Goal: Task Accomplishment & Management: Complete application form

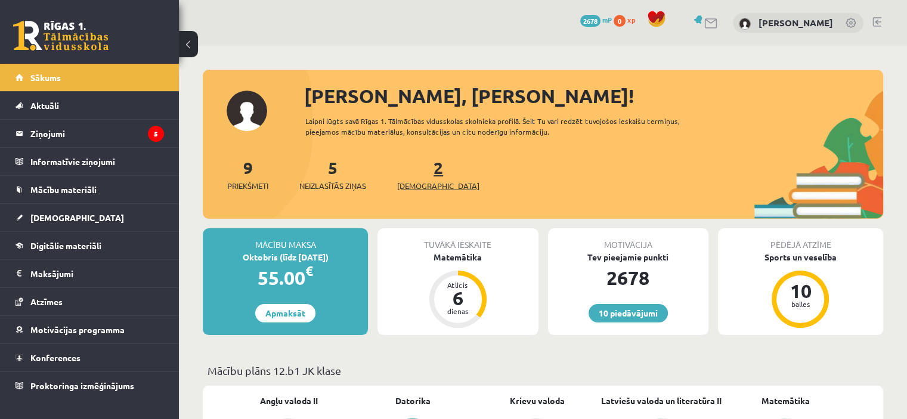
click at [422, 181] on span "[DEMOGRAPHIC_DATA]" at bounding box center [438, 186] width 82 height 12
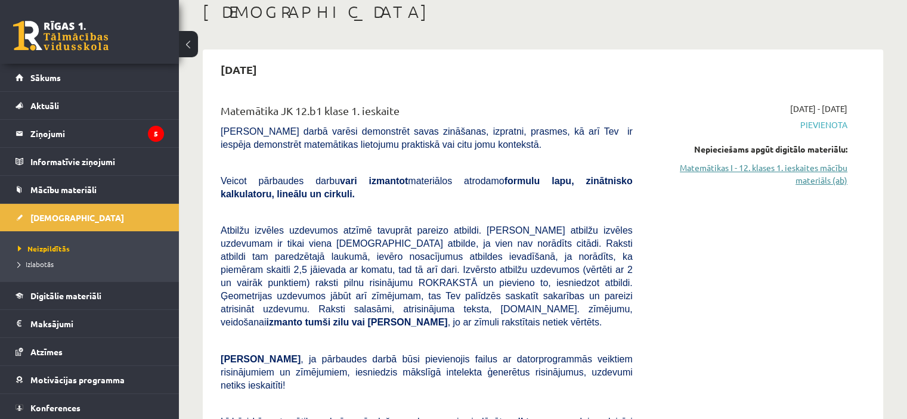
scroll to position [67, 0]
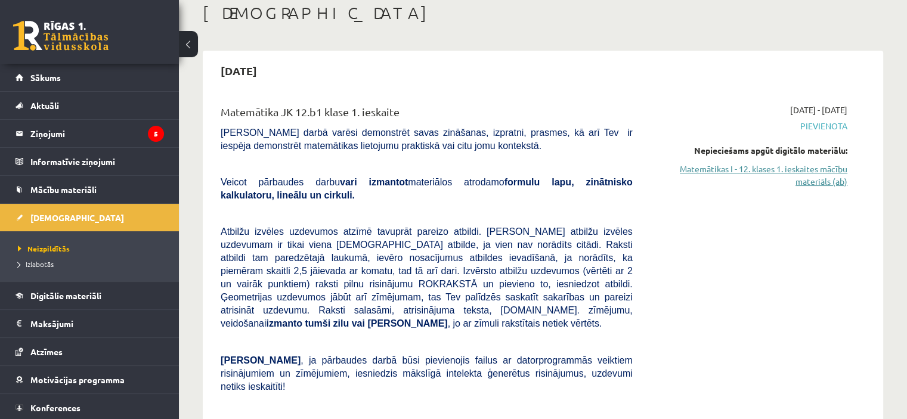
click at [827, 169] on link "Matemātikas I - 12. klases 1. ieskaites mācību materiāls (ab)" at bounding box center [748, 175] width 197 height 25
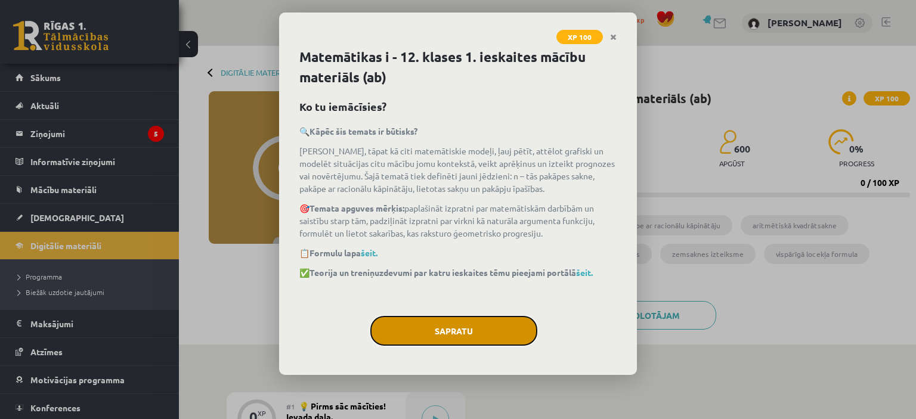
click at [492, 321] on button "Sapratu" at bounding box center [453, 331] width 167 height 30
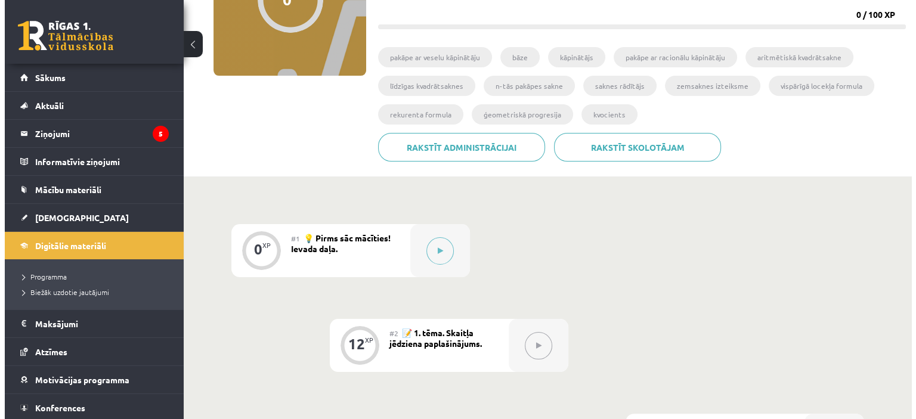
scroll to position [190, 0]
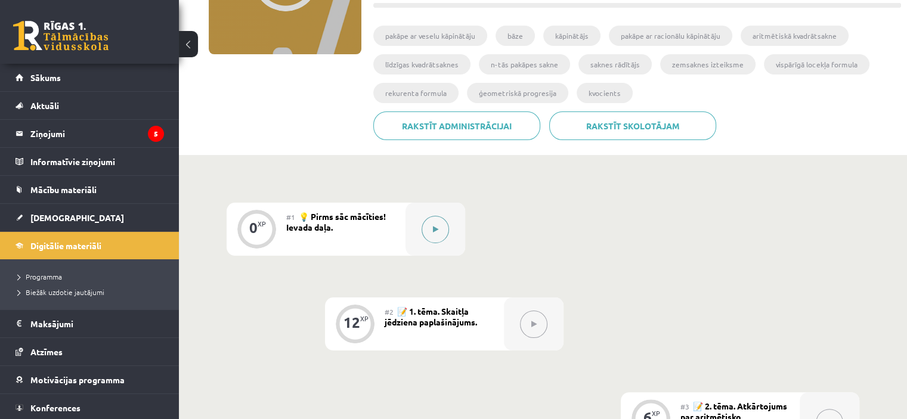
click at [427, 228] on button at bounding box center [434, 229] width 27 height 27
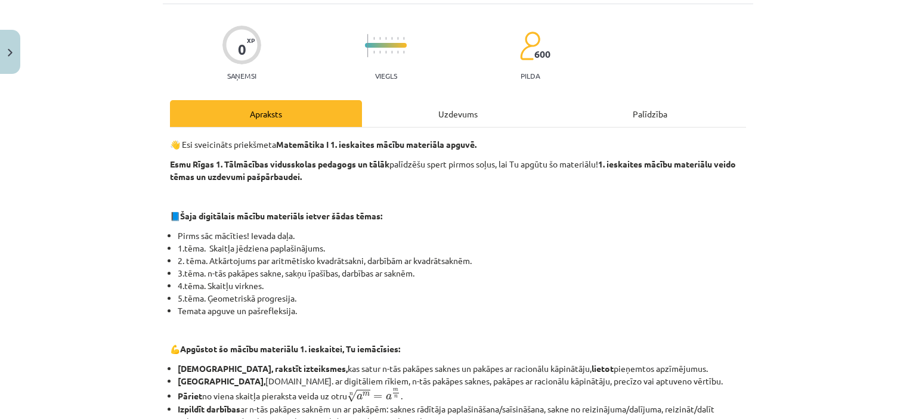
scroll to position [539, 0]
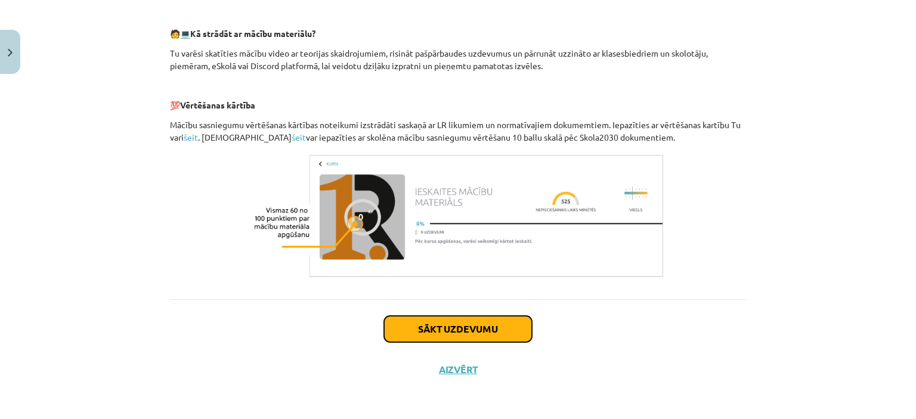
click at [447, 334] on button "Sākt uzdevumu" at bounding box center [458, 329] width 148 height 26
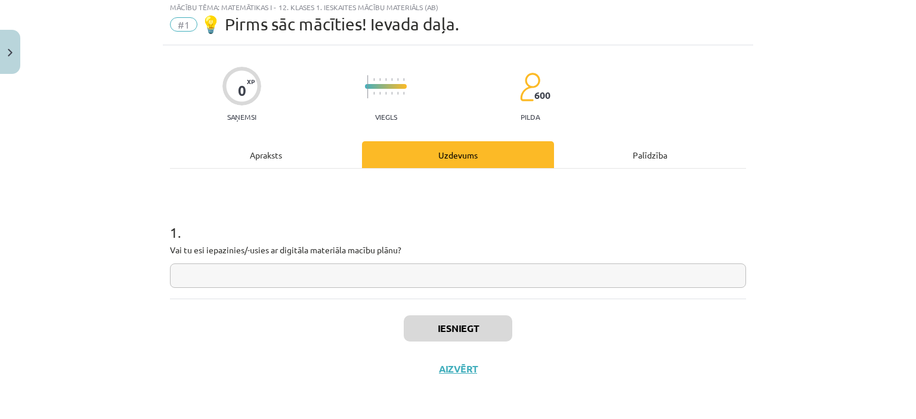
scroll to position [30, 0]
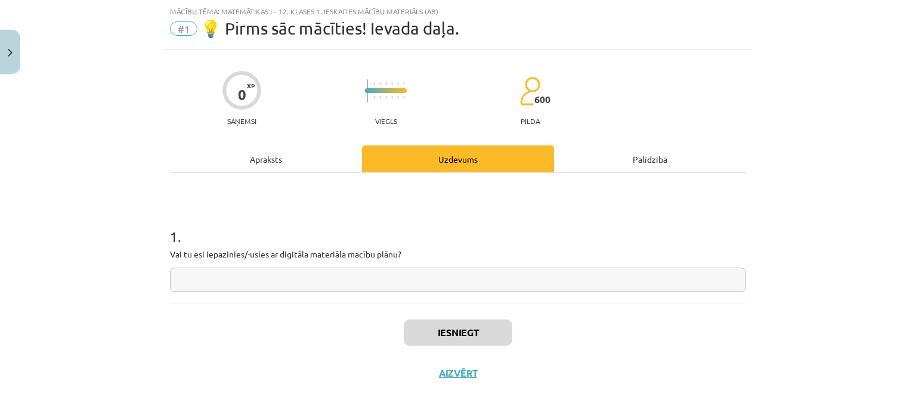
click at [318, 274] on input "text" at bounding box center [458, 280] width 576 height 24
type input "**"
click at [456, 334] on button "Iesniegt" at bounding box center [458, 333] width 109 height 26
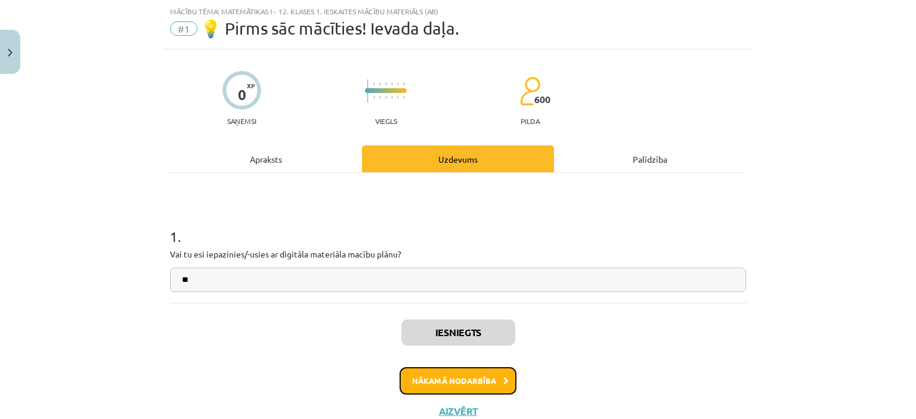
click at [439, 371] on button "Nākamā nodarbība" at bounding box center [457, 380] width 117 height 27
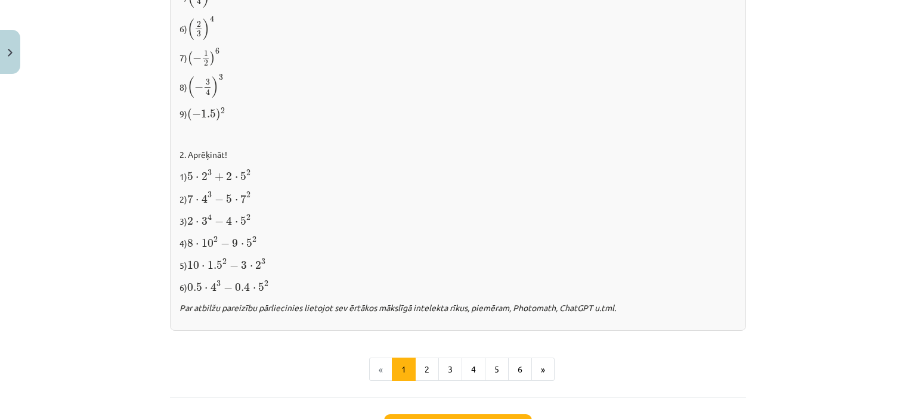
scroll to position [1273, 0]
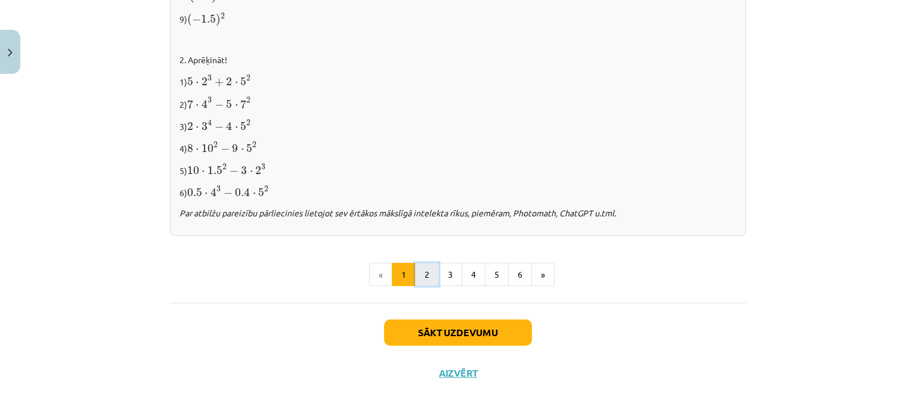
click at [432, 266] on button "2" at bounding box center [427, 275] width 24 height 24
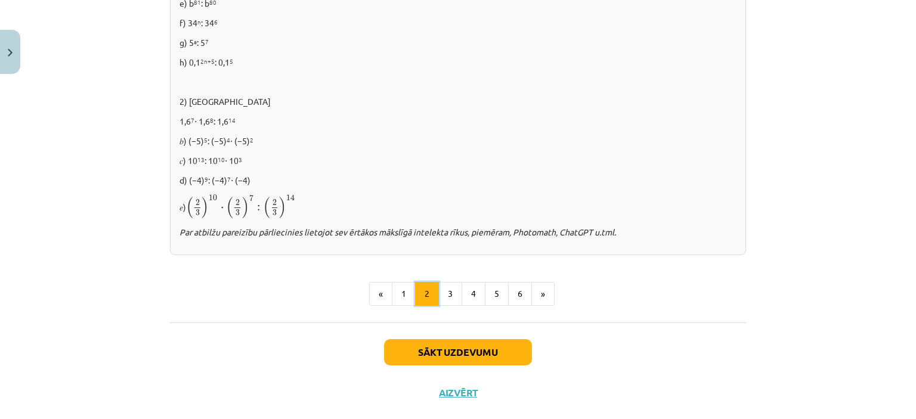
scroll to position [845, 0]
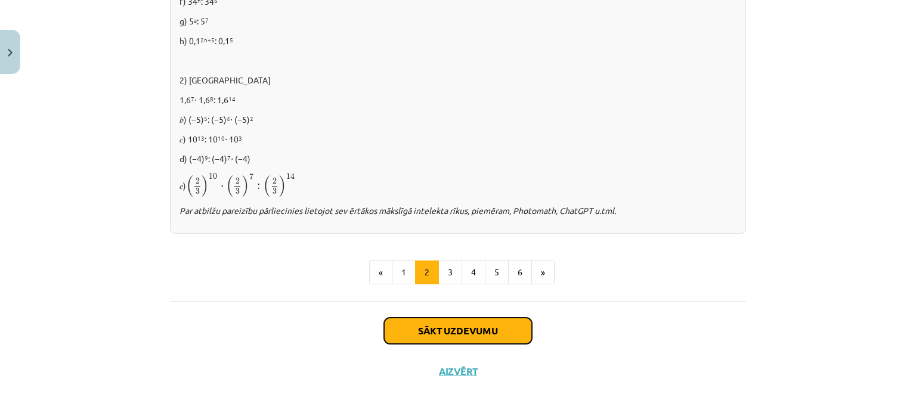
click at [429, 334] on button "Sākt uzdevumu" at bounding box center [458, 331] width 148 height 26
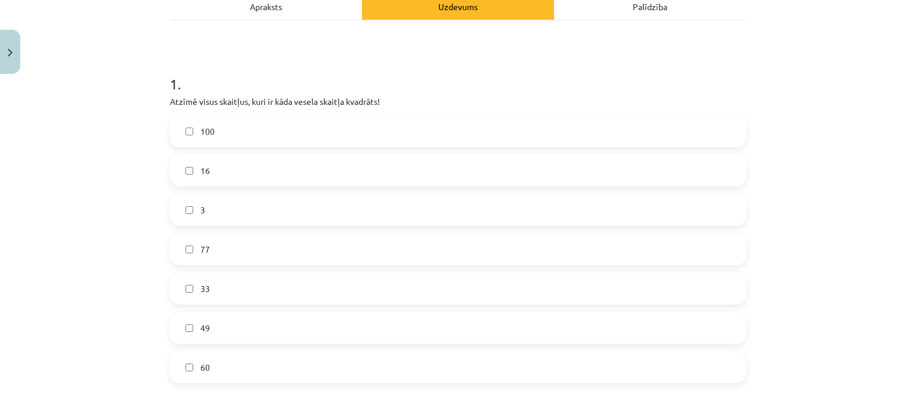
scroll to position [187, 0]
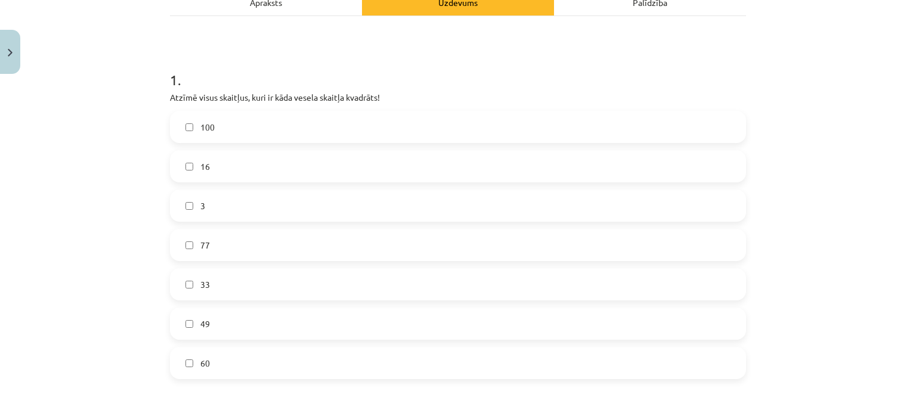
click at [354, 131] on label "100" at bounding box center [458, 127] width 574 height 30
click at [331, 173] on label "16" at bounding box center [458, 166] width 574 height 30
drag, startPoint x: 265, startPoint y: 355, endPoint x: 259, endPoint y: 326, distance: 29.8
click at [259, 326] on div "100 16 3 77 33 49 60" at bounding box center [458, 245] width 576 height 268
click at [259, 326] on label "49" at bounding box center [458, 324] width 574 height 30
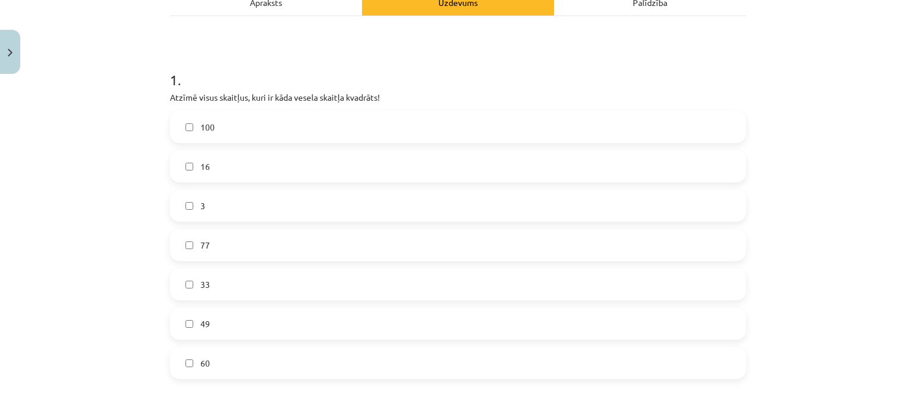
click at [255, 356] on label "60" at bounding box center [458, 363] width 574 height 30
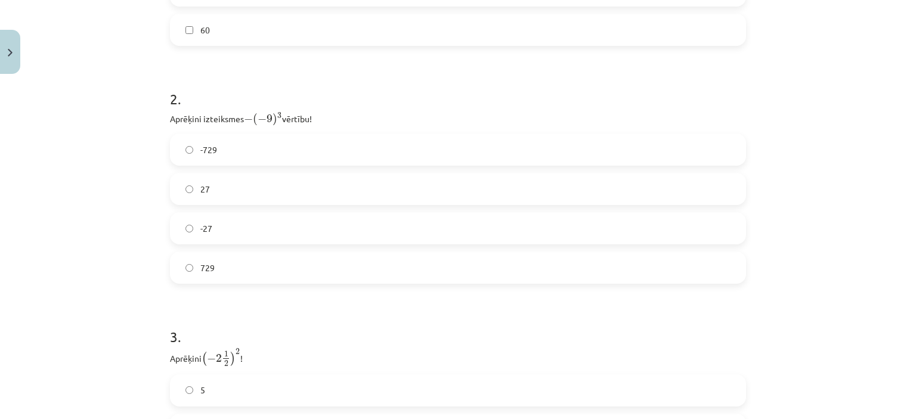
scroll to position [723, 0]
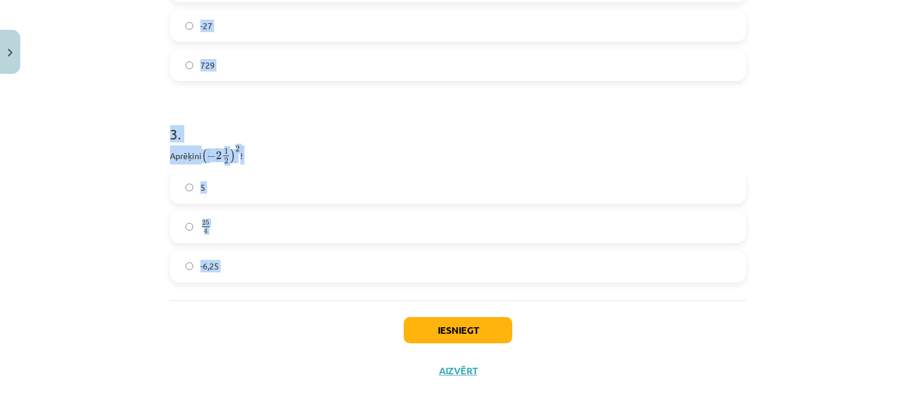
drag, startPoint x: 145, startPoint y: 86, endPoint x: 303, endPoint y: 321, distance: 282.7
click at [303, 321] on div "Mācību tēma: Matemātikas i - 12. klases 1. ieskaites mācību materiāls (ab) #2 📝…" at bounding box center [458, 209] width 916 height 419
copy form "1 . Atzīmē visus skaitļus, kuri ir kāda vesela skaitļa kvadrāts! 100 16 3 77 33…"
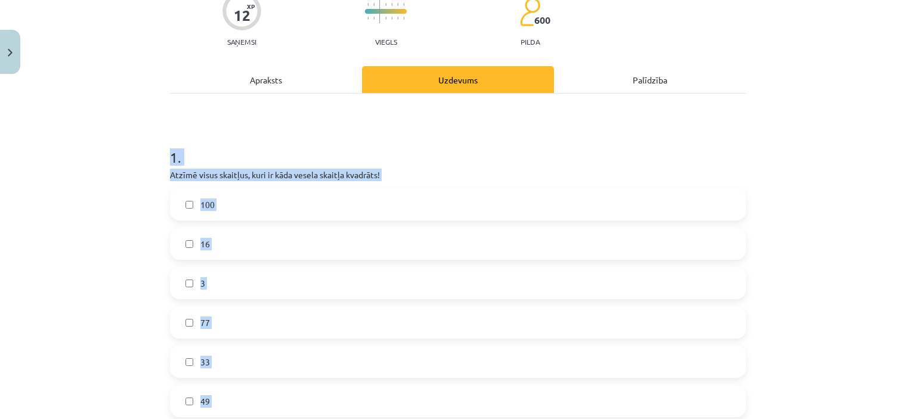
scroll to position [110, 0]
click at [208, 160] on h1 "1 ." at bounding box center [458, 146] width 576 height 37
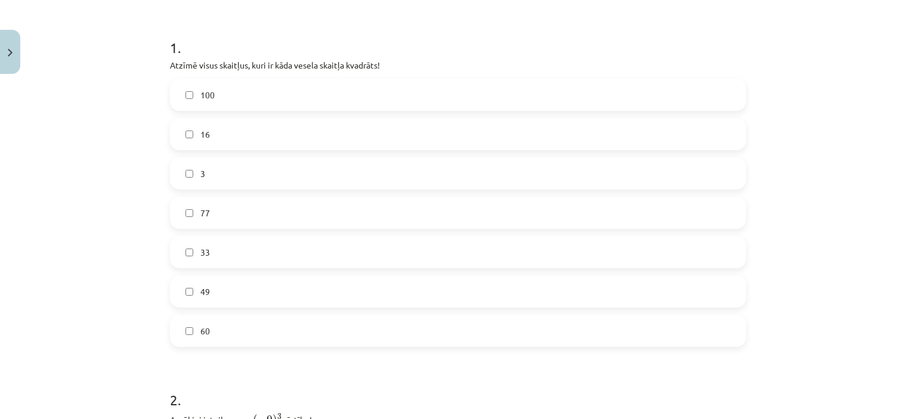
scroll to position [219, 0]
click at [245, 340] on label "60" at bounding box center [458, 330] width 574 height 30
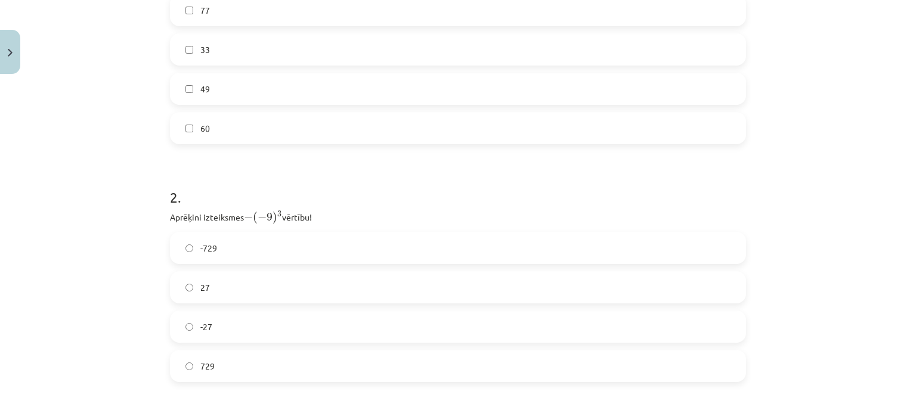
scroll to position [469, 0]
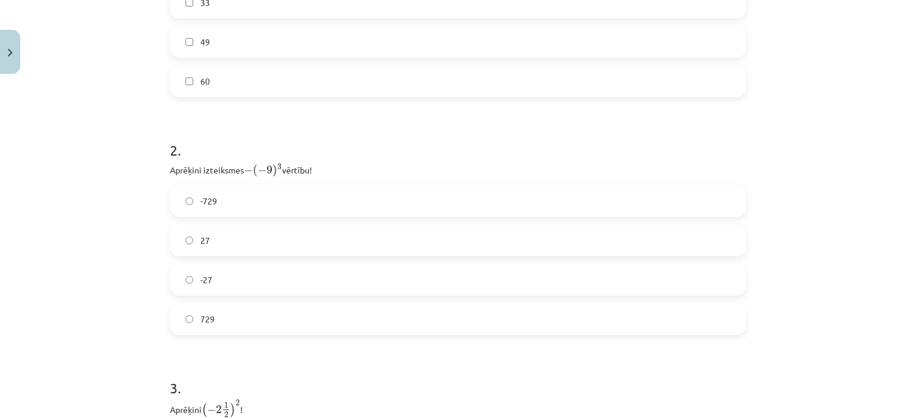
click at [267, 242] on label "27" at bounding box center [458, 240] width 574 height 30
click at [235, 329] on label "729" at bounding box center [458, 319] width 574 height 30
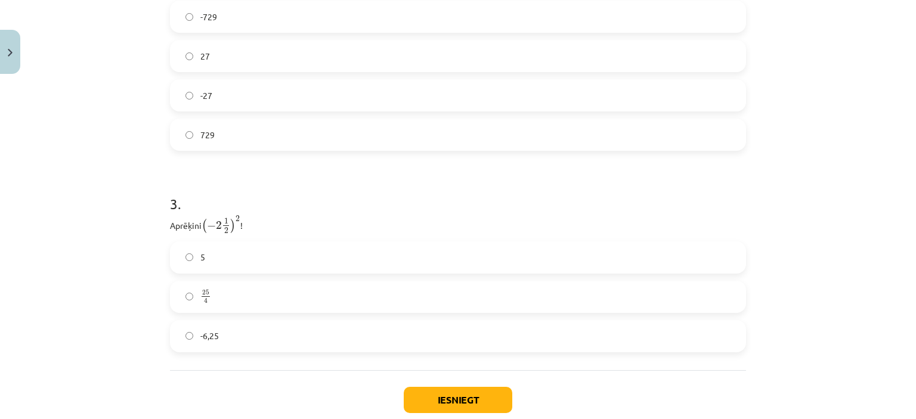
scroll to position [663, 0]
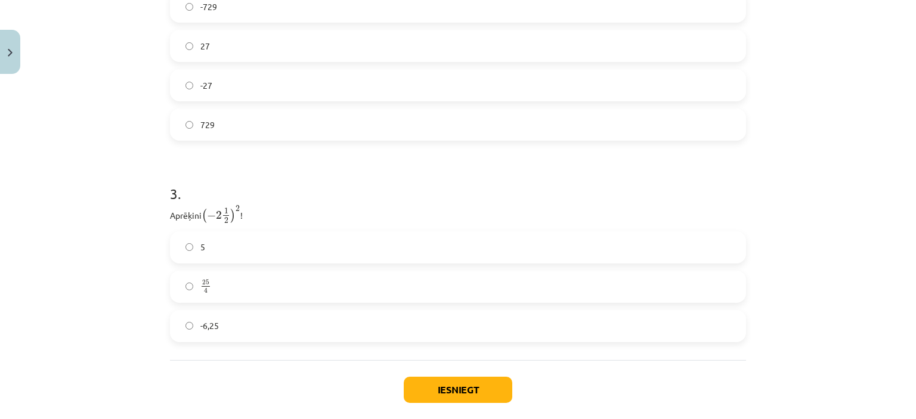
click at [235, 314] on label "-6,25" at bounding box center [458, 326] width 574 height 30
click at [446, 395] on button "Iesniegt" at bounding box center [458, 390] width 109 height 26
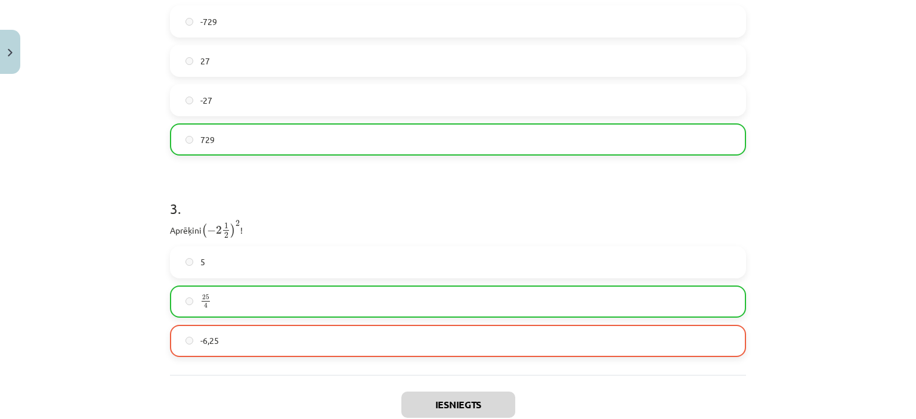
scroll to position [722, 0]
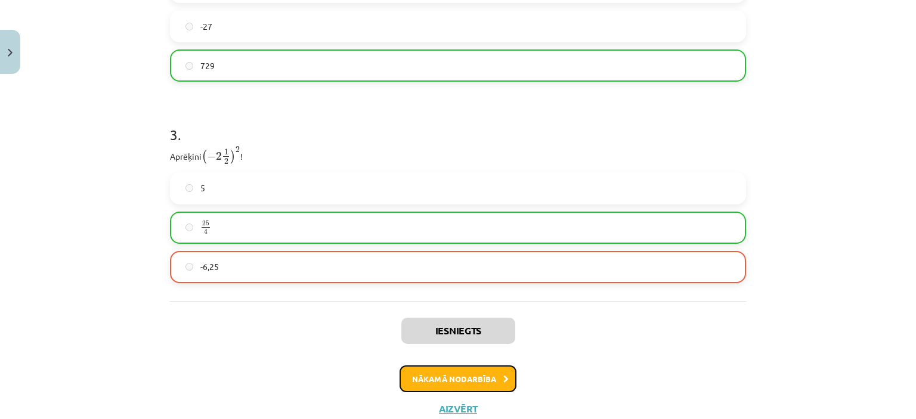
click at [451, 377] on button "Nākamā nodarbība" at bounding box center [457, 378] width 117 height 27
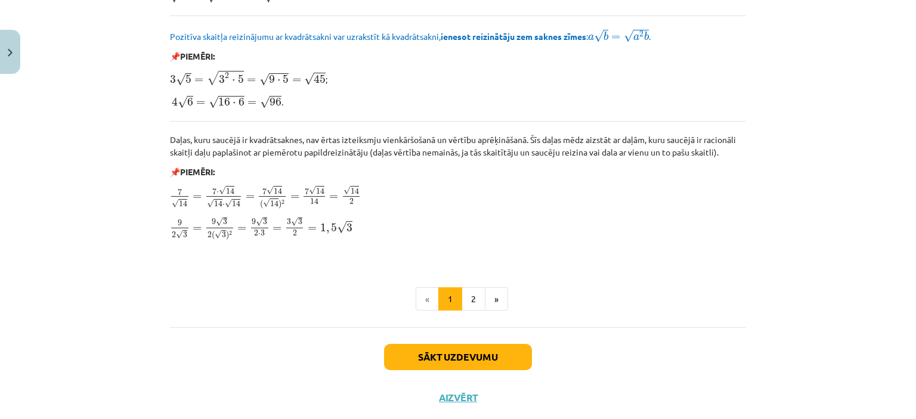
scroll to position [1447, 0]
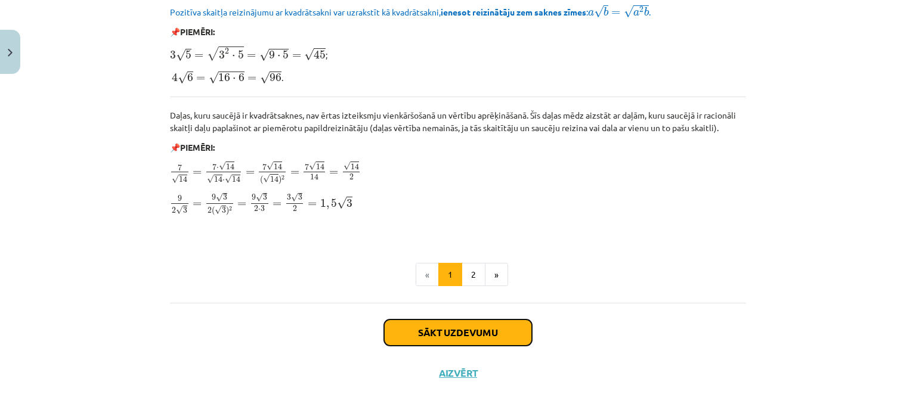
click at [503, 320] on button "Sākt uzdevumu" at bounding box center [458, 333] width 148 height 26
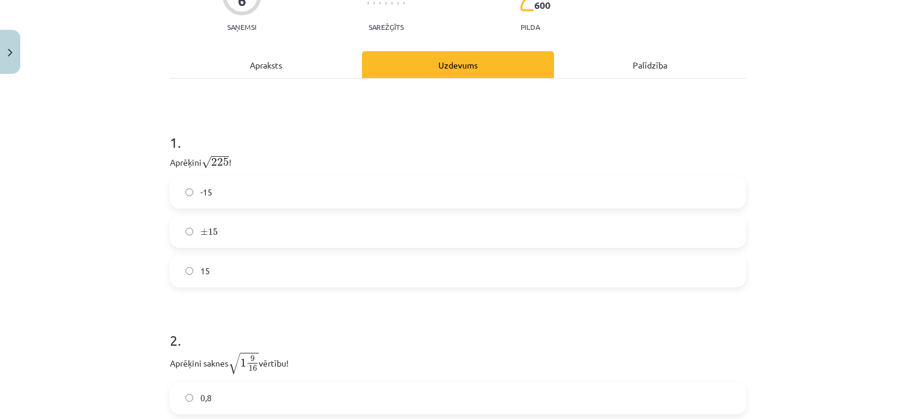
scroll to position [144, 0]
click at [320, 269] on label "15" at bounding box center [458, 270] width 574 height 30
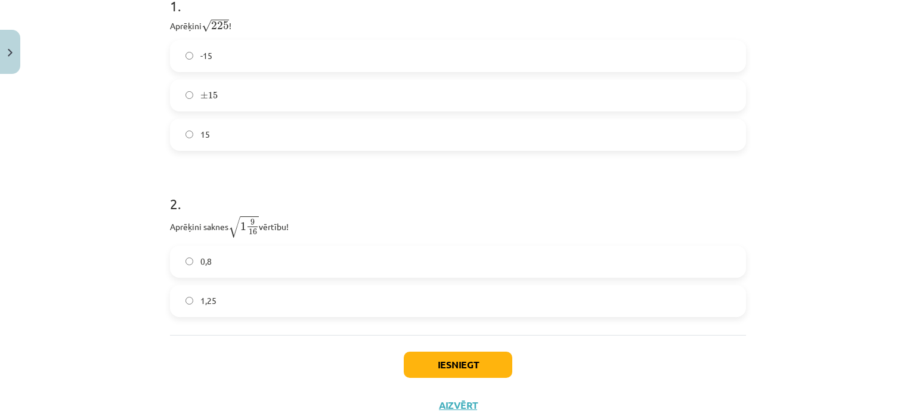
scroll to position [315, 0]
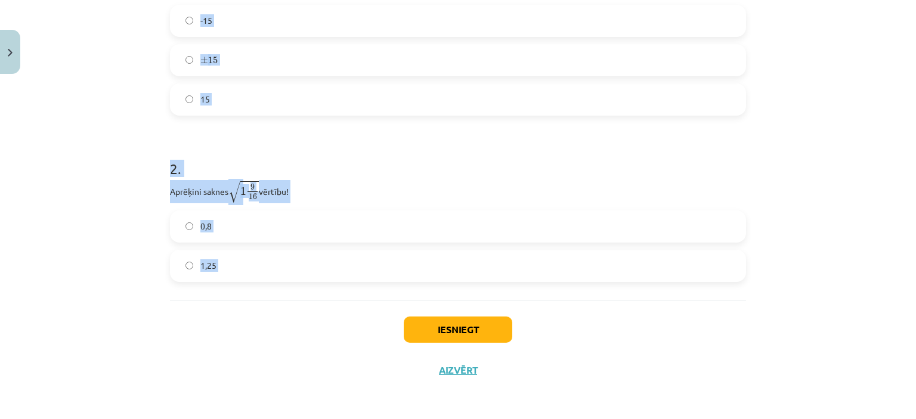
drag, startPoint x: 164, startPoint y: 140, endPoint x: 309, endPoint y: 310, distance: 223.3
click at [309, 310] on div "6 XP Saņemsi Sarežģīts 600 pilda Apraksts Uzdevums Palīdzība 1 . Aprēķini √ 225…" at bounding box center [458, 87] width 590 height 607
copy form "1 . Aprēķini √ 225 225 ! -15 ± 15 ± 15 15 2 . Aprēķini saknes √ 1 9 16 1 9 16 v…"
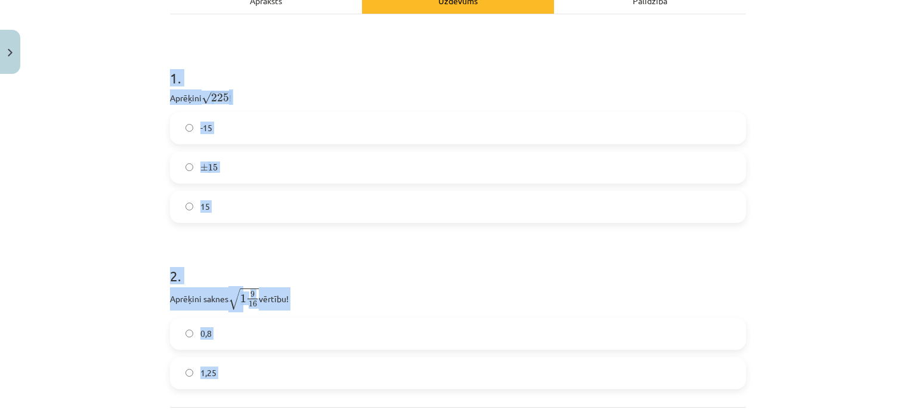
scroll to position [207, 0]
click at [144, 164] on div "Mācību tēma: Matemātikas i - 12. klases 1. ieskaites mācību materiāls (ab) #3 📝…" at bounding box center [458, 209] width 916 height 419
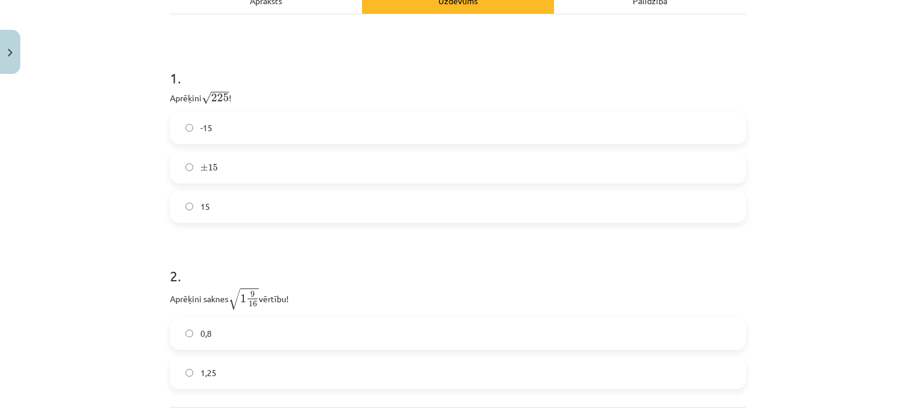
click at [289, 385] on label "1,25" at bounding box center [458, 373] width 574 height 30
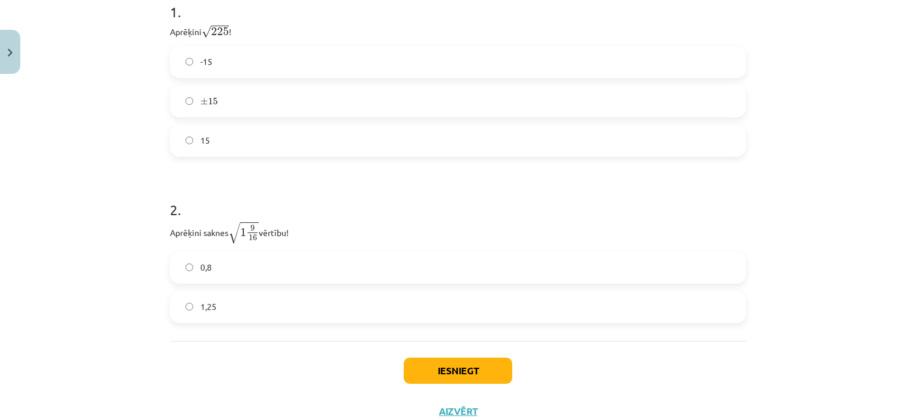
scroll to position [274, 0]
click at [414, 354] on div "Iesniegt Aizvērt" at bounding box center [458, 381] width 576 height 83
click at [425, 374] on button "Iesniegt" at bounding box center [458, 370] width 109 height 26
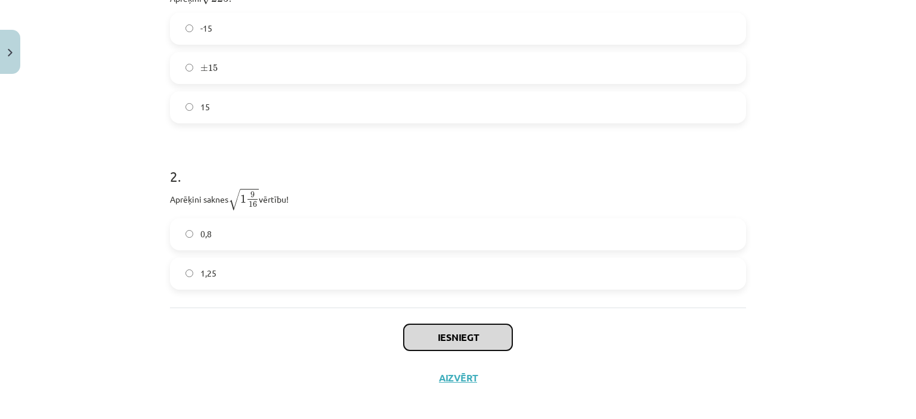
scroll to position [315, 0]
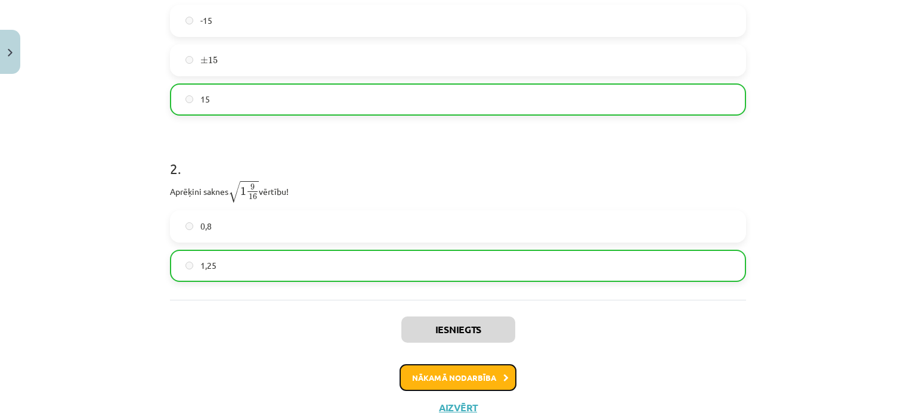
click at [457, 381] on button "Nākamā nodarbība" at bounding box center [457, 377] width 117 height 27
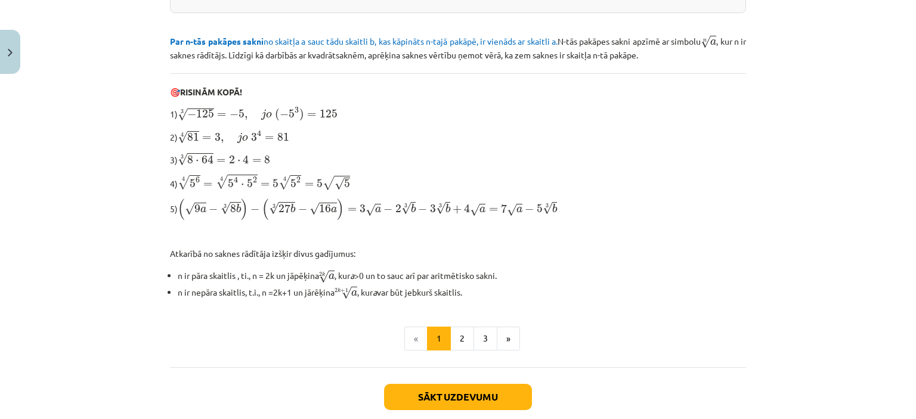
scroll to position [396, 0]
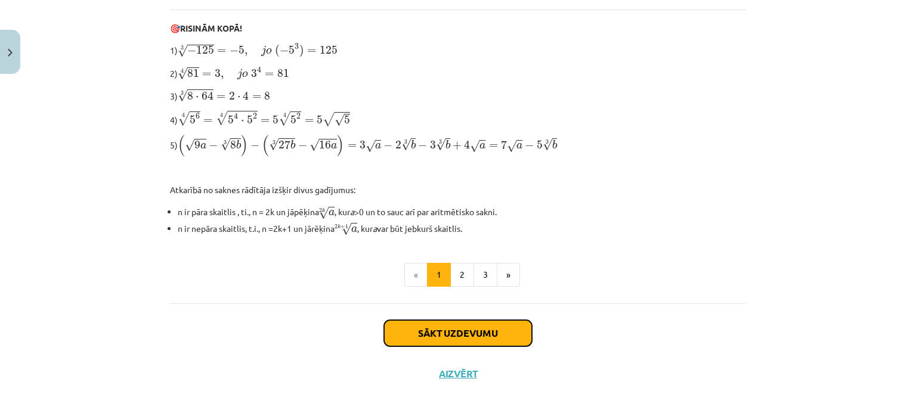
click at [460, 331] on button "Sākt uzdevumu" at bounding box center [458, 333] width 148 height 26
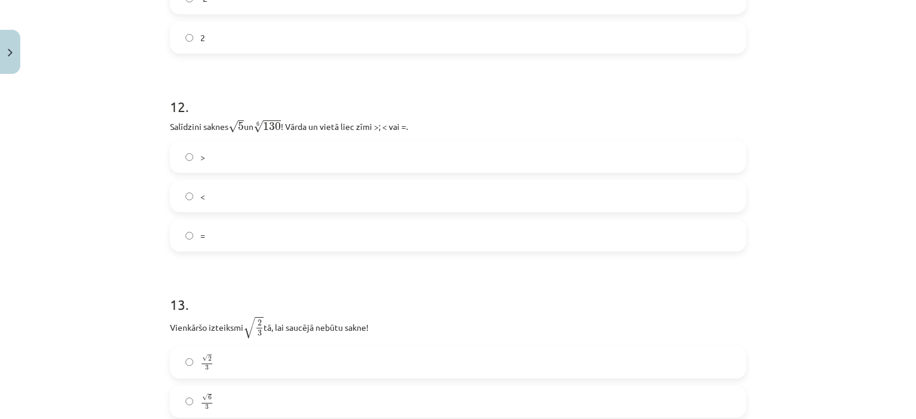
scroll to position [2683, 0]
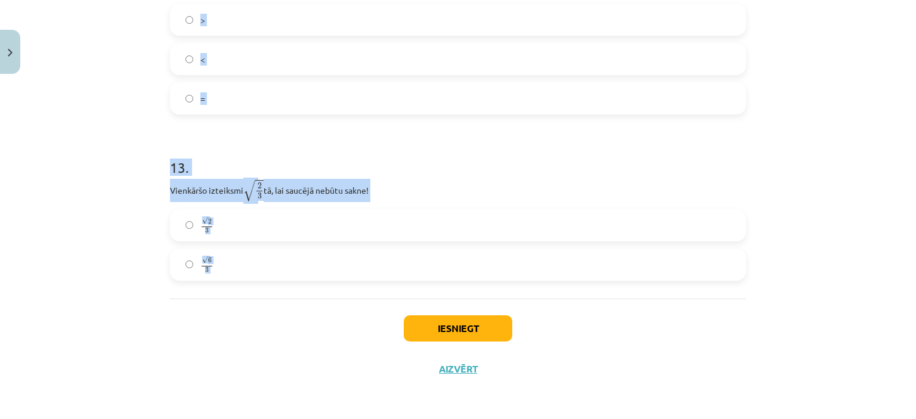
drag, startPoint x: 162, startPoint y: 82, endPoint x: 309, endPoint y: 302, distance: 264.2
copy form "1 . Kura izteiksme jāizvēlas vienādības a m n a m n = ⋯ labajā pusē, lai būtu p…"
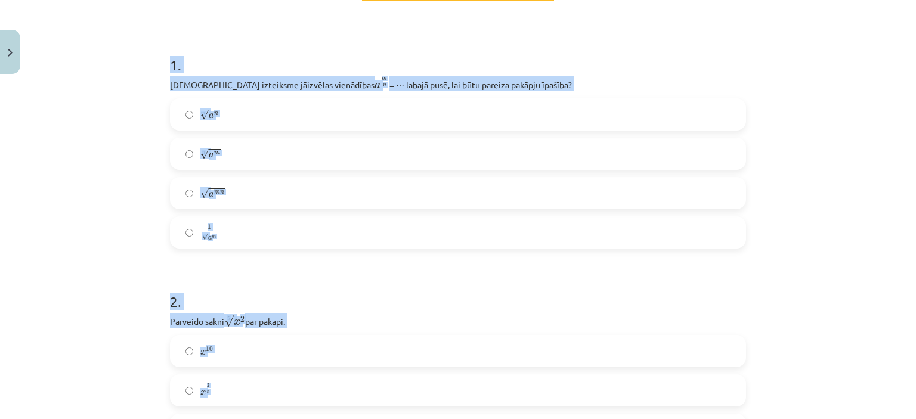
scroll to position [201, 0]
click at [103, 150] on div "Mācību tēma: Matemātikas i - 12. klases 1. ieskaites mācību materiāls (ab) #4 📝…" at bounding box center [458, 209] width 916 height 419
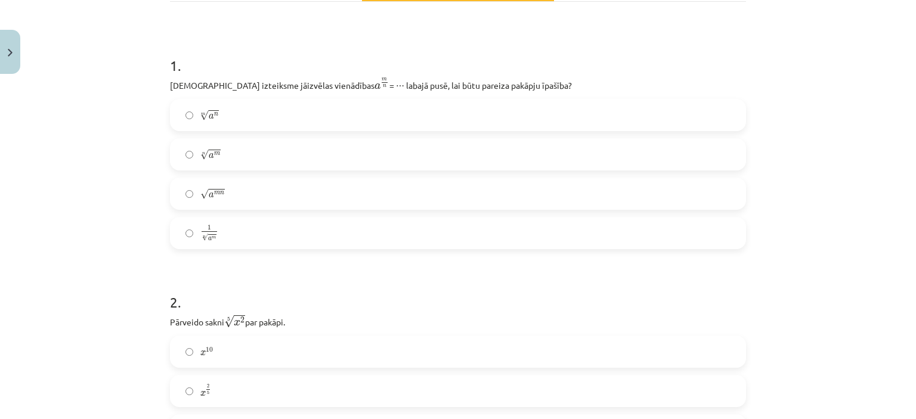
click at [203, 150] on span "√" at bounding box center [204, 155] width 8 height 10
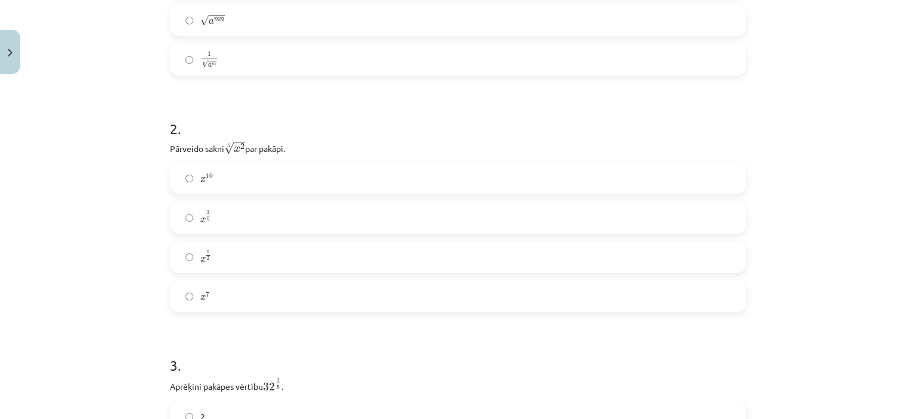
scroll to position [376, 0]
click at [228, 210] on label "x 2 5 x 2 5" at bounding box center [458, 217] width 574 height 30
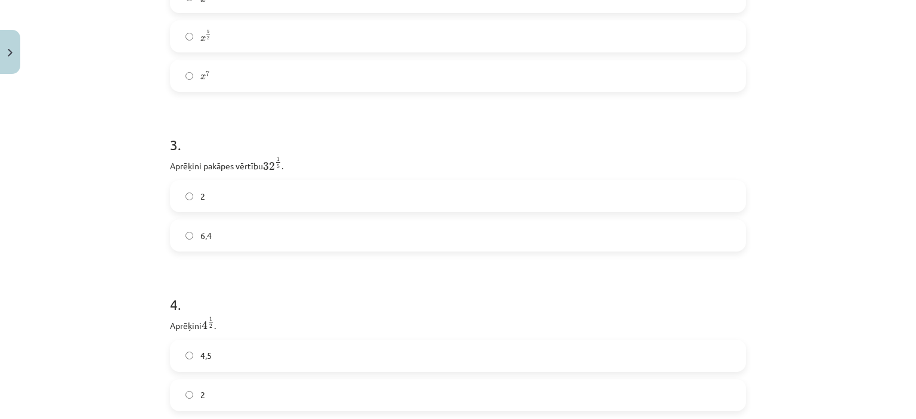
scroll to position [599, 0]
click at [193, 202] on label "2" at bounding box center [458, 193] width 574 height 30
click at [187, 212] on label "2" at bounding box center [458, 218] width 574 height 30
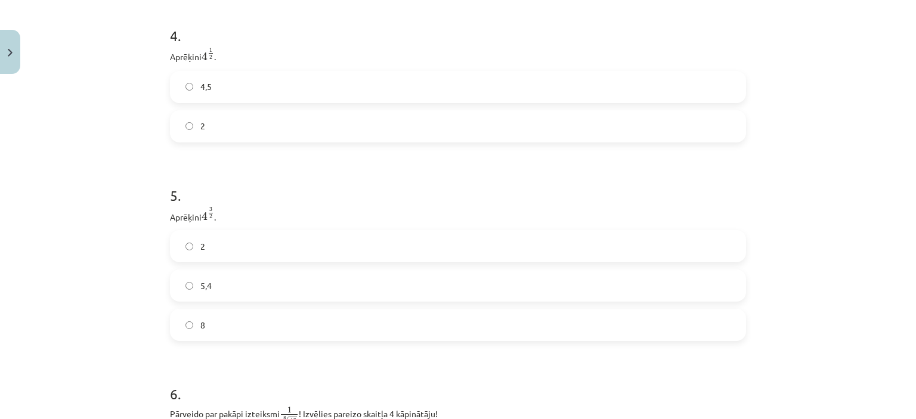
scroll to position [864, 0]
click at [227, 321] on label "8" at bounding box center [458, 324] width 574 height 30
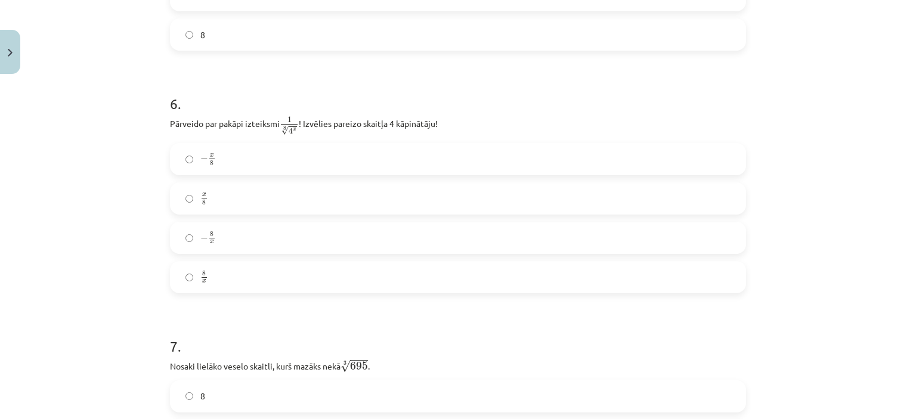
scroll to position [1155, 0]
click at [203, 200] on label "x 8 x 8" at bounding box center [458, 198] width 574 height 30
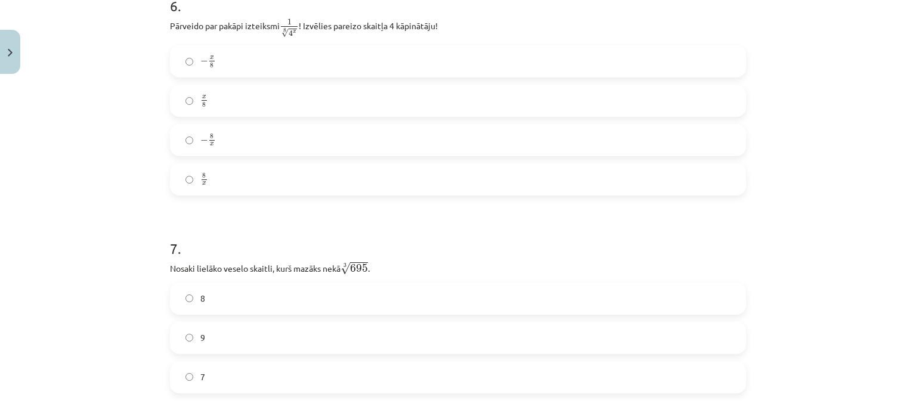
scroll to position [1265, 0]
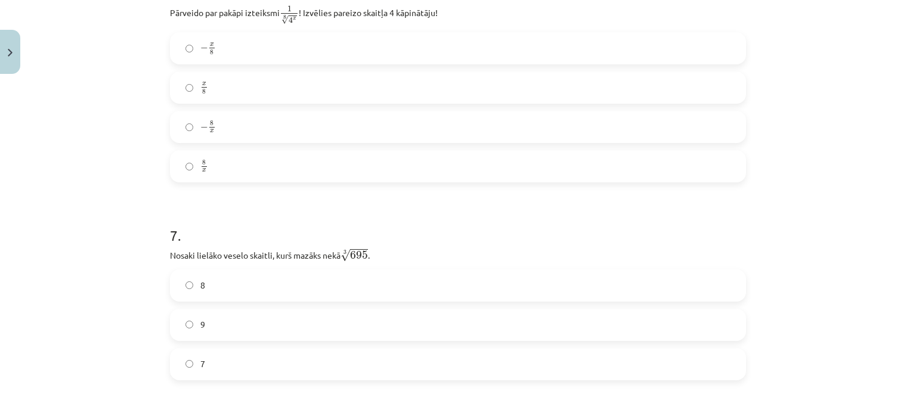
click at [205, 289] on label "8" at bounding box center [458, 286] width 574 height 30
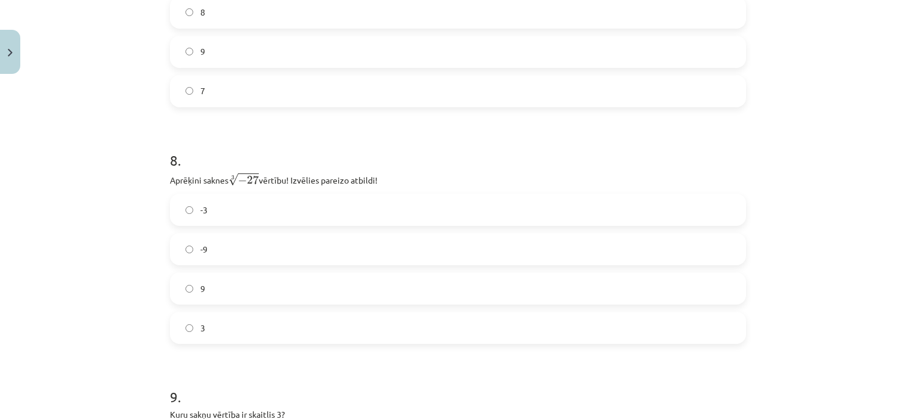
scroll to position [1538, 0]
click at [210, 218] on label "-3" at bounding box center [458, 210] width 574 height 30
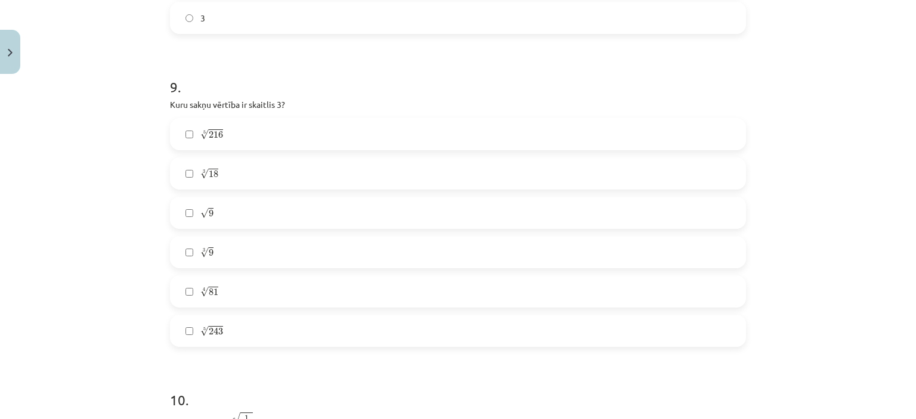
scroll to position [1865, 0]
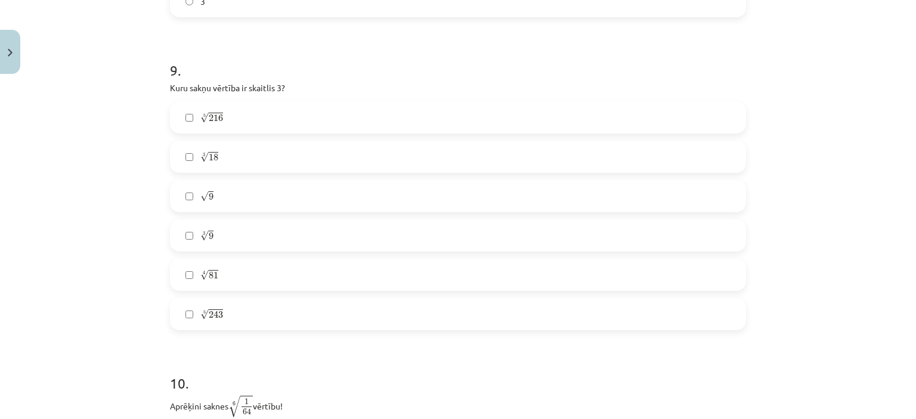
click at [215, 209] on label "√ 9 9" at bounding box center [458, 196] width 574 height 30
click at [216, 277] on label "4 √ 81 81 4" at bounding box center [458, 275] width 574 height 30
click at [171, 309] on label "5 √ 243 243 5" at bounding box center [458, 314] width 574 height 30
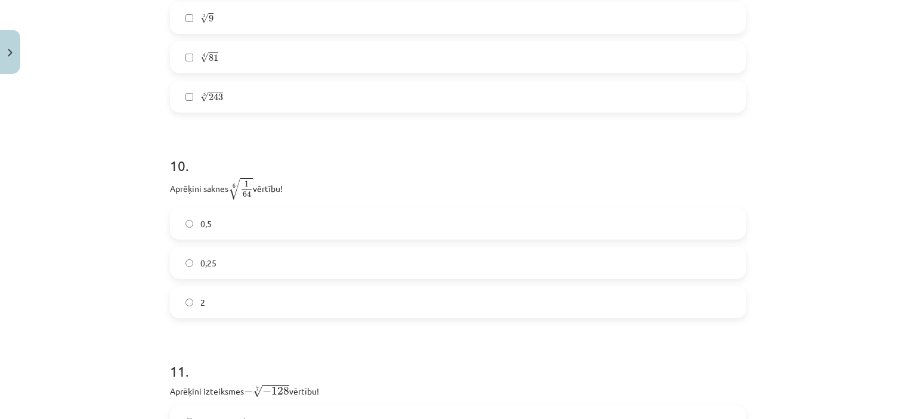
scroll to position [2139, 0]
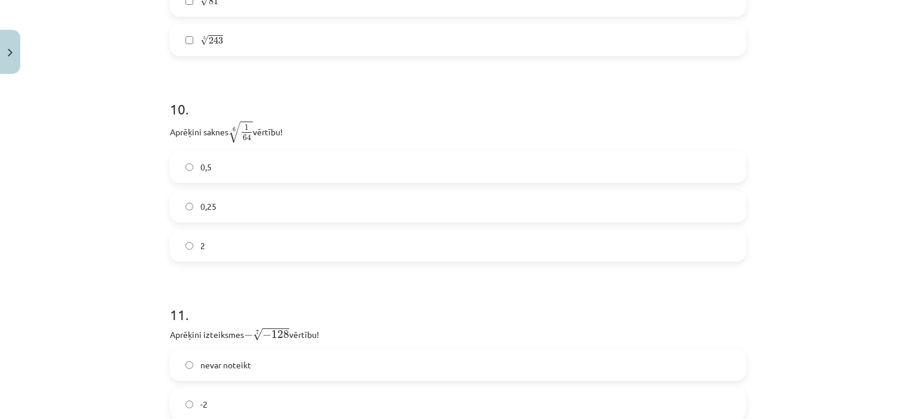
click at [205, 158] on label "0,5" at bounding box center [458, 167] width 574 height 30
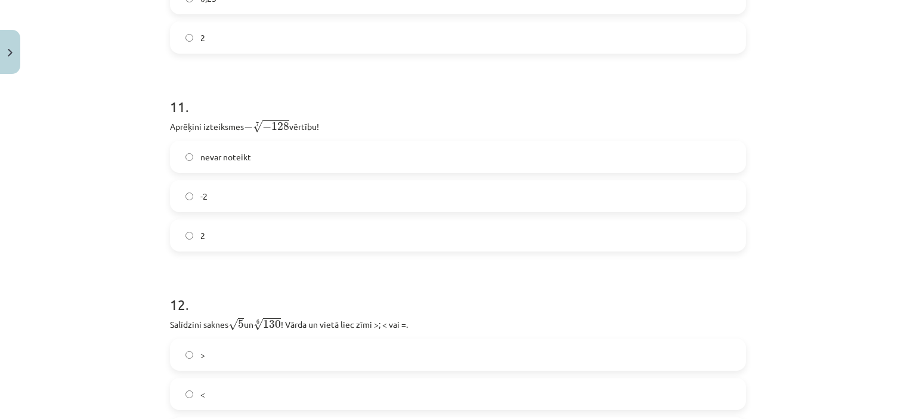
scroll to position [2350, 0]
click at [227, 233] on label "2" at bounding box center [458, 233] width 574 height 30
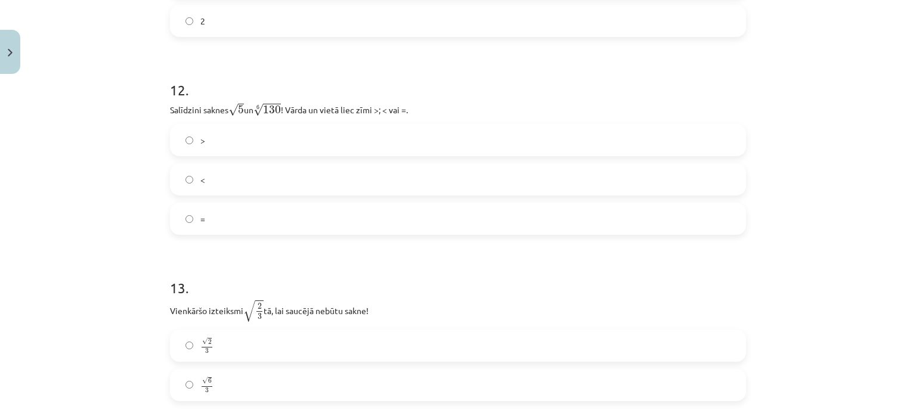
scroll to position [2564, 0]
click at [203, 174] on label "<" at bounding box center [458, 177] width 574 height 30
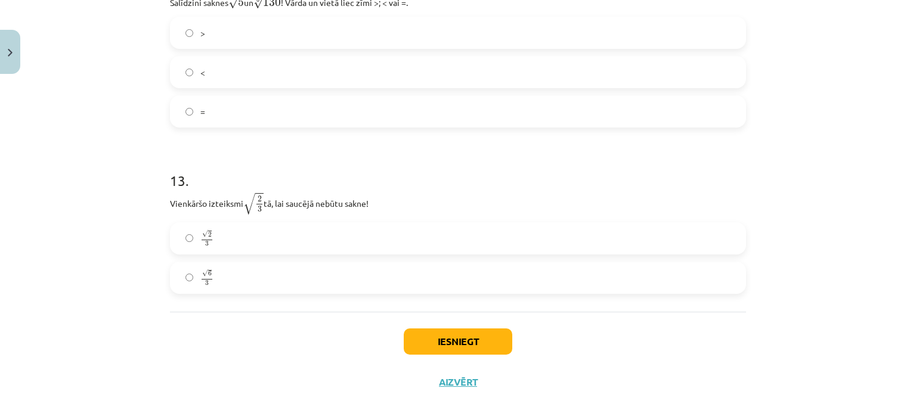
scroll to position [2683, 0]
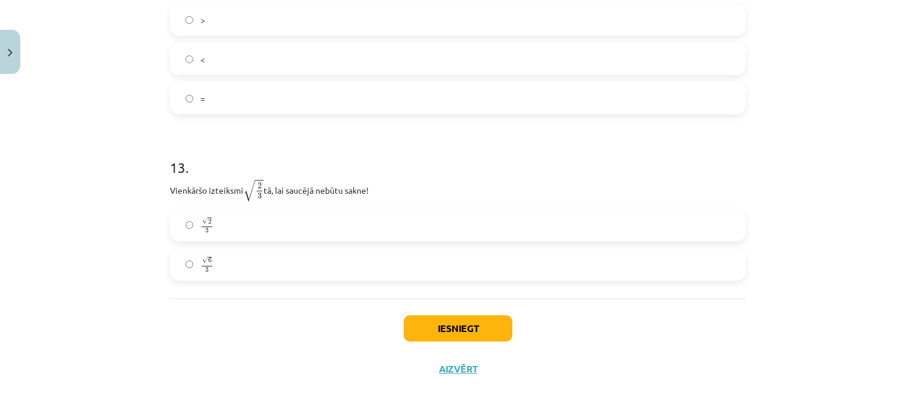
click at [205, 270] on span "3" at bounding box center [207, 270] width 4 height 5
click at [425, 331] on button "Iesniegt" at bounding box center [458, 328] width 109 height 26
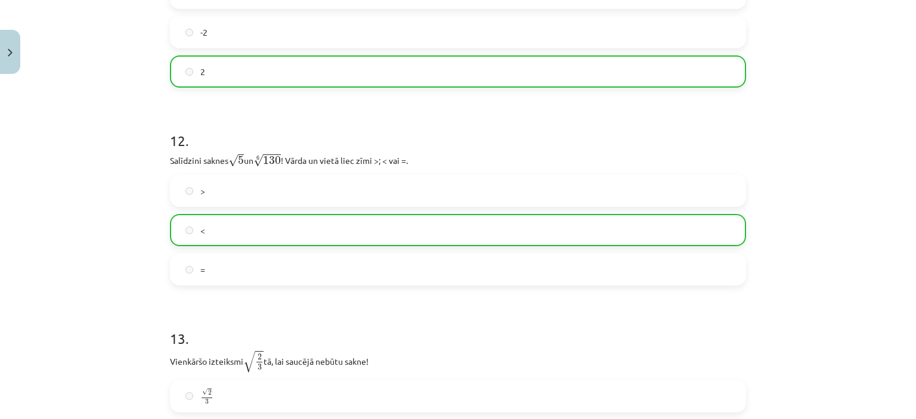
scroll to position [2721, 0]
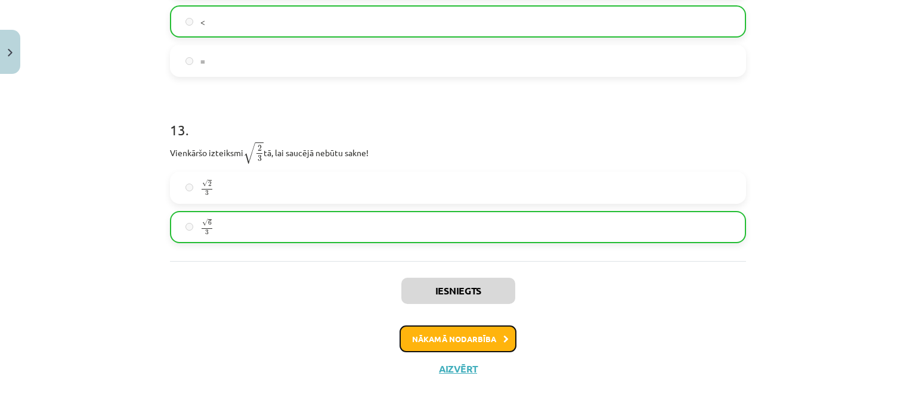
click at [455, 332] on button "Nākamā nodarbība" at bounding box center [457, 339] width 117 height 27
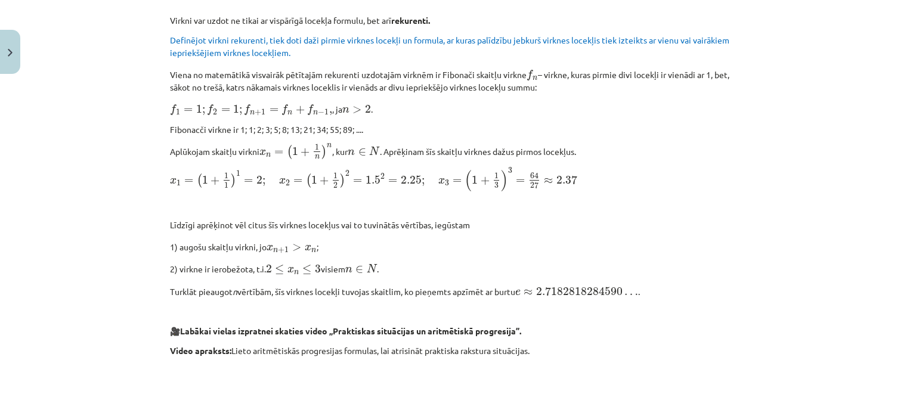
scroll to position [1251, 0]
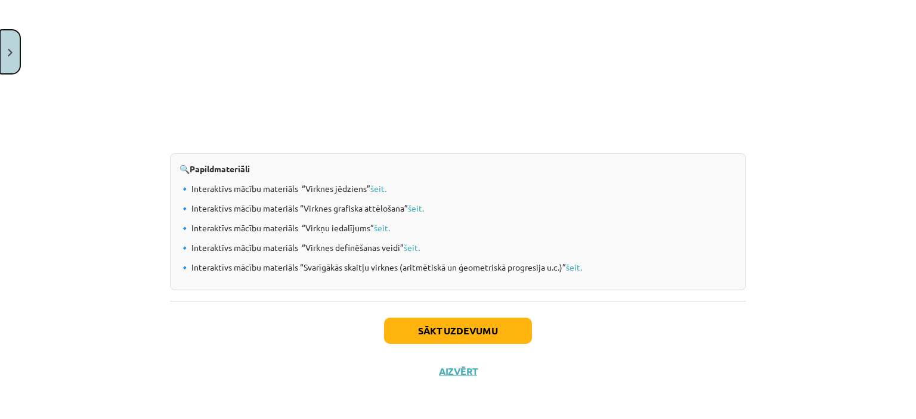
click at [4, 45] on button "Close" at bounding box center [10, 52] width 20 height 44
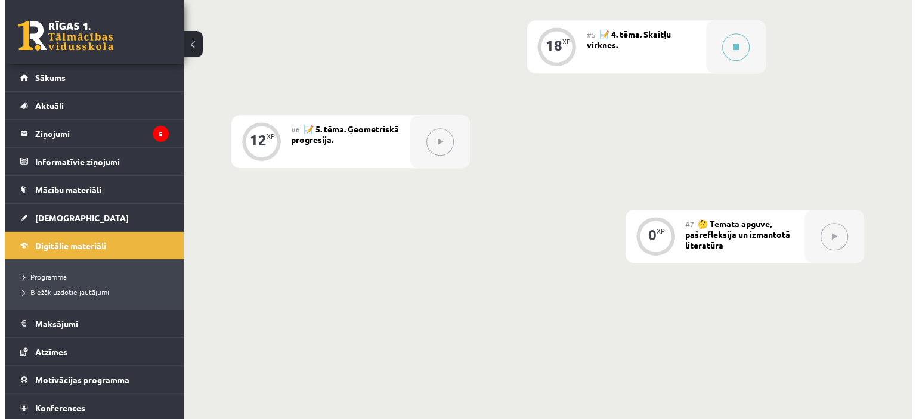
scroll to position [773, 0]
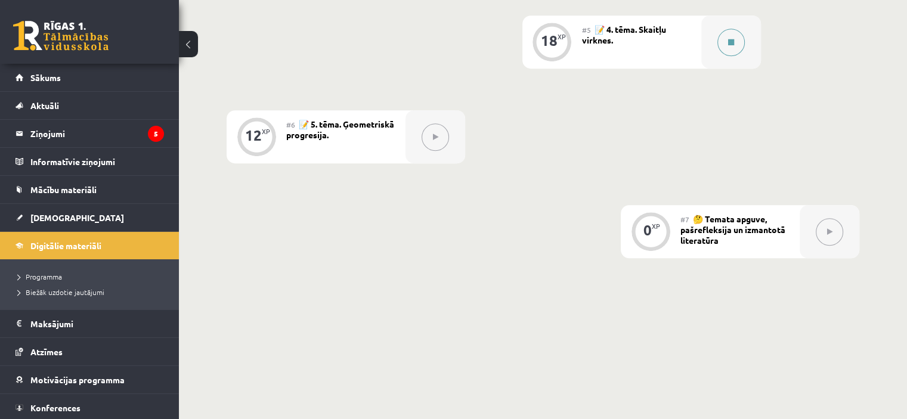
click at [720, 36] on button at bounding box center [730, 42] width 27 height 27
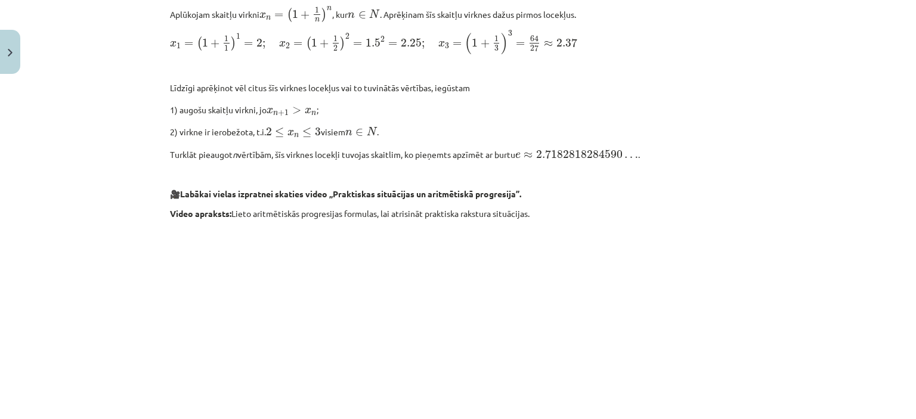
scroll to position [1251, 0]
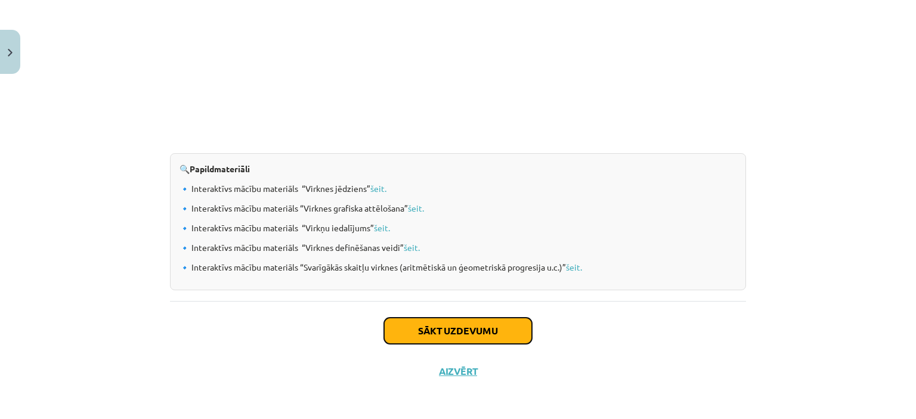
click at [465, 318] on button "Sākt uzdevumu" at bounding box center [458, 331] width 148 height 26
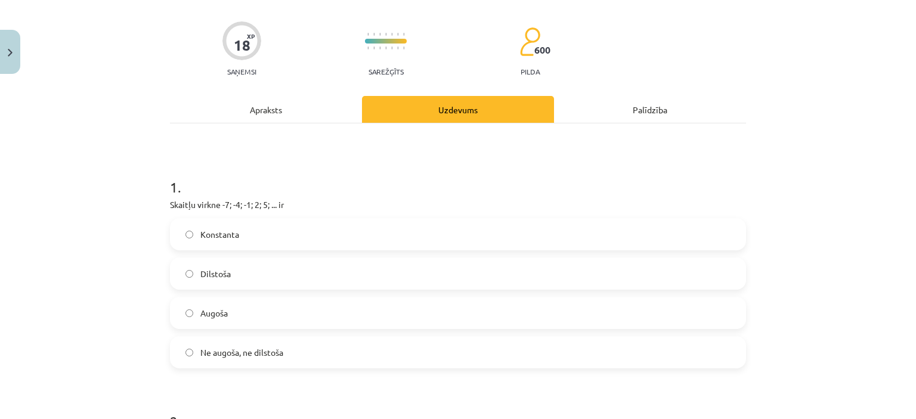
scroll to position [82, 0]
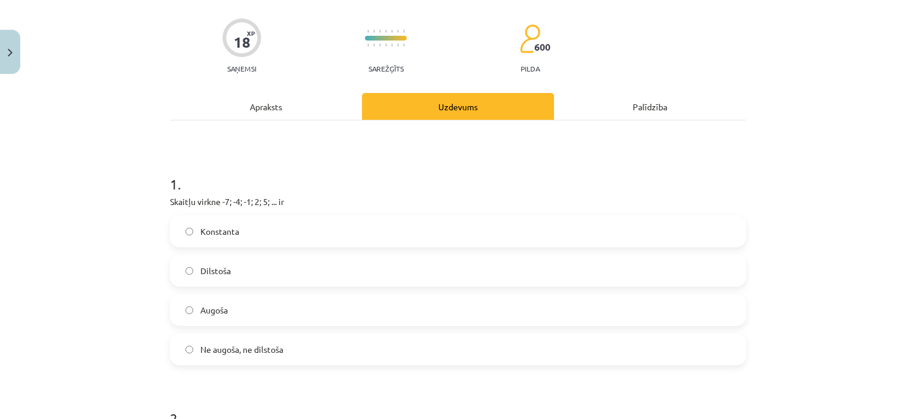
click at [216, 226] on span "Konstanta" at bounding box center [219, 231] width 39 height 13
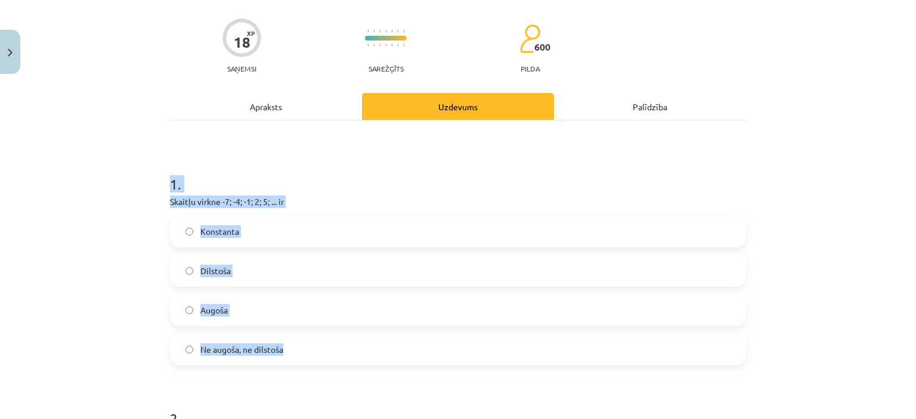
drag, startPoint x: 157, startPoint y: 171, endPoint x: 305, endPoint y: 336, distance: 220.8
click at [305, 336] on div "Mācību tēma: Matemātikas i - 12. klases 1. ieskaites mācību materiāls (ab) #5 📝…" at bounding box center [458, 209] width 916 height 419
click at [226, 252] on div "Konstanta Dilstoša Augoša Ne augoša, ne dilstoša" at bounding box center [458, 290] width 576 height 150
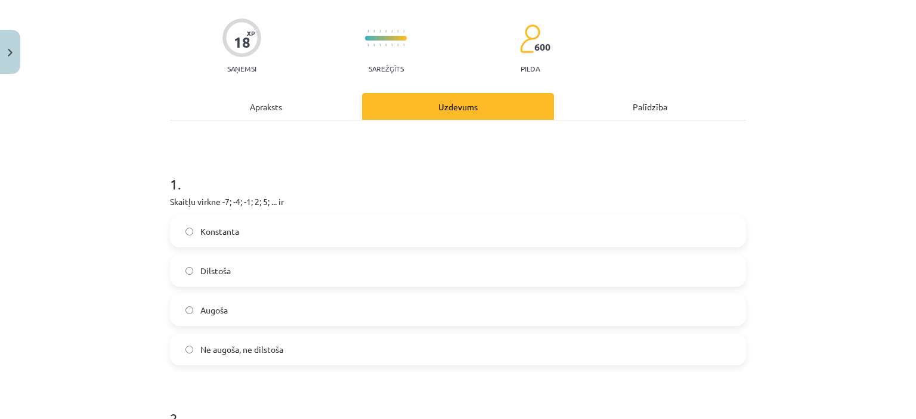
click at [219, 297] on label "Augoša" at bounding box center [458, 310] width 574 height 30
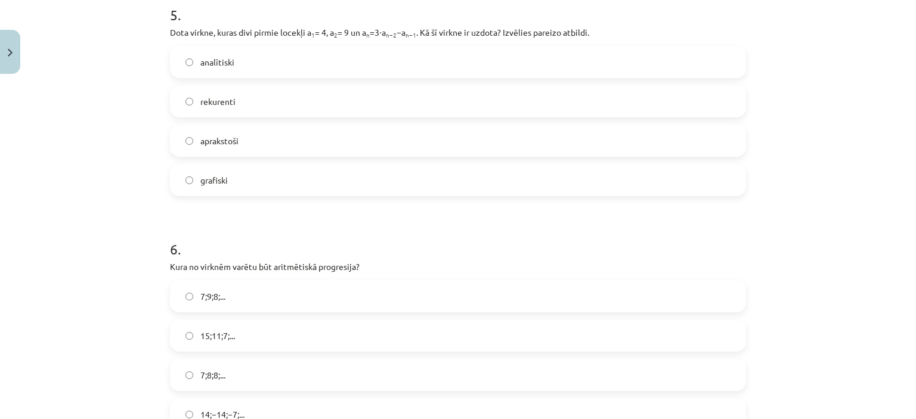
scroll to position [1343, 0]
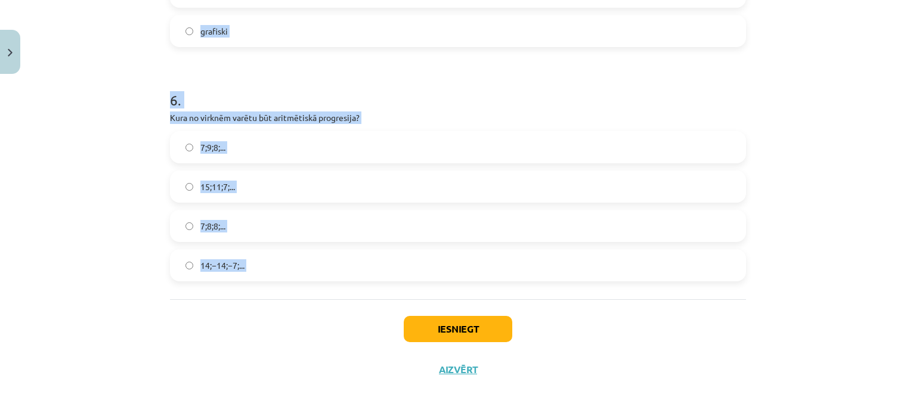
drag, startPoint x: 167, startPoint y: 183, endPoint x: 277, endPoint y: 336, distance: 188.4
copy form "1 . Skaitļu virkne -7; -4; -1; 2; 5; ... ir Konstanta Dilstoša Augoša Ne augoša…"
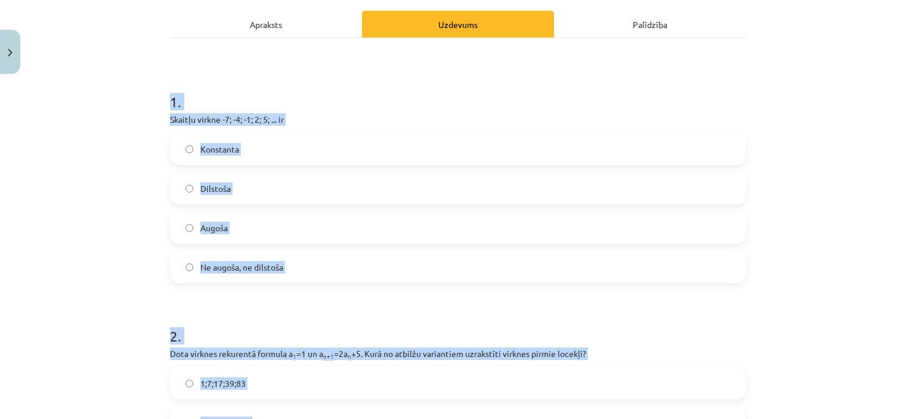
scroll to position [165, 0]
click at [150, 209] on div "Mācību tēma: Matemātikas i - 12. klases 1. ieskaites mācību materiāls (ab) #5 📝…" at bounding box center [458, 209] width 916 height 419
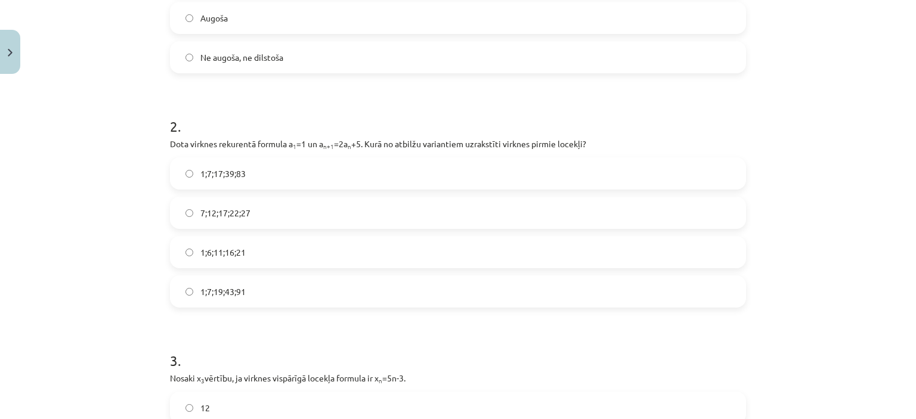
scroll to position [392, 0]
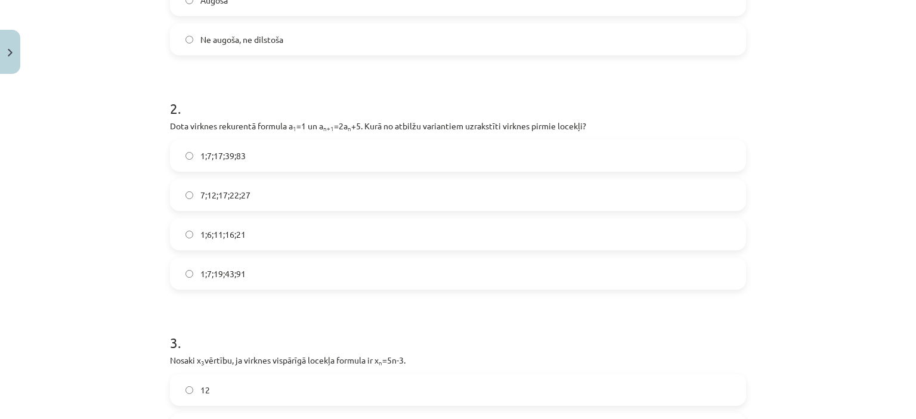
click at [253, 238] on label "1;6;11;16;21" at bounding box center [458, 234] width 574 height 30
click at [218, 265] on label "1;7;19;43;91" at bounding box center [458, 274] width 574 height 30
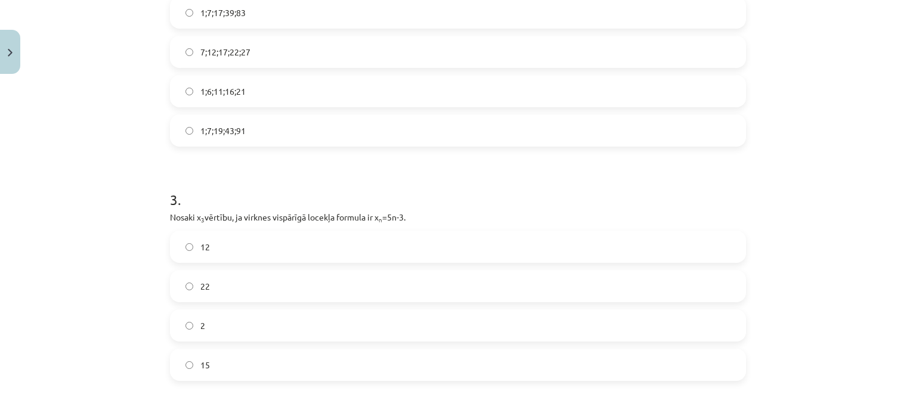
scroll to position [595, 0]
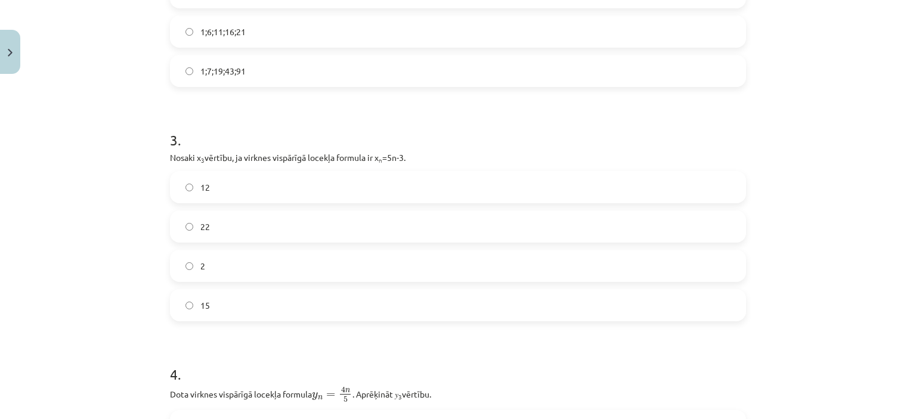
click at [238, 186] on label "12" at bounding box center [458, 187] width 574 height 30
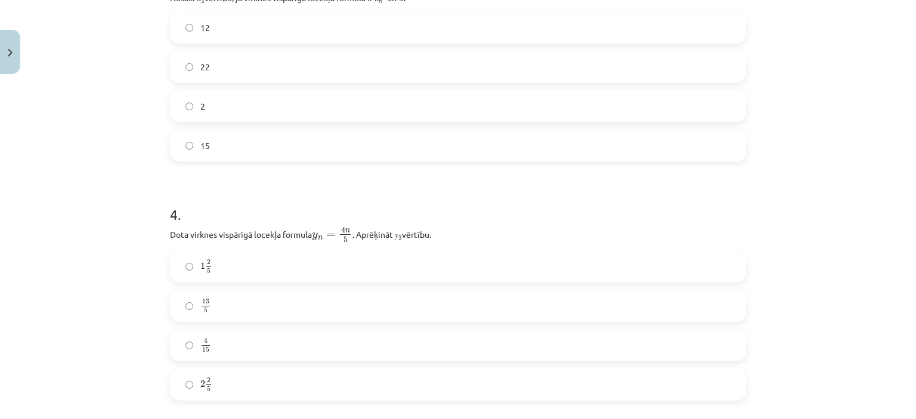
scroll to position [848, 0]
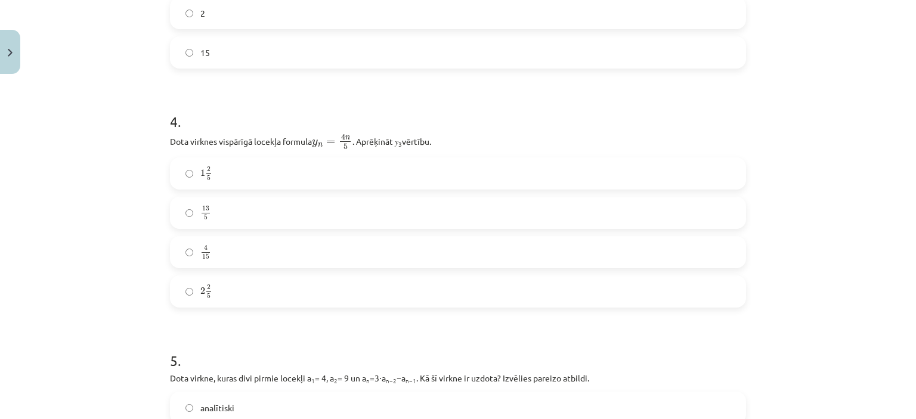
click at [218, 289] on label "2 2 5 2 2 5" at bounding box center [458, 292] width 574 height 30
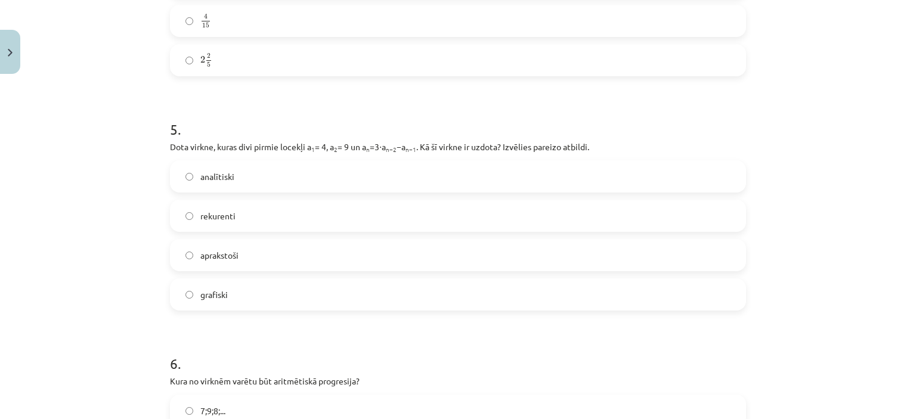
scroll to position [1083, 0]
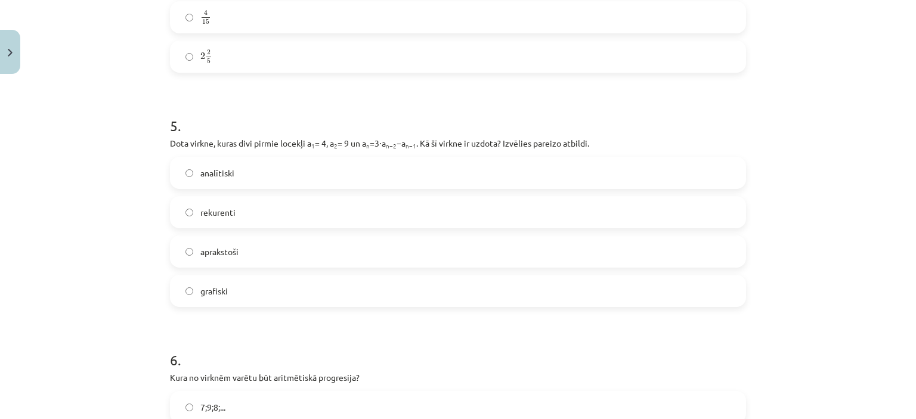
click at [222, 221] on label "rekurenti" at bounding box center [458, 212] width 574 height 30
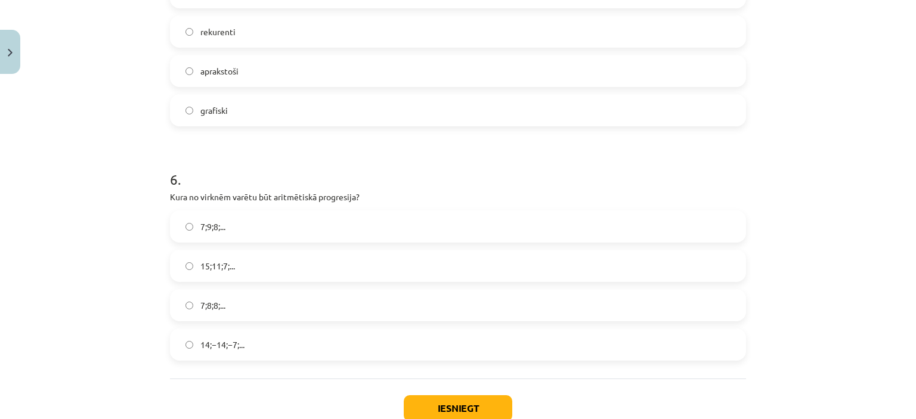
scroll to position [1321, 0]
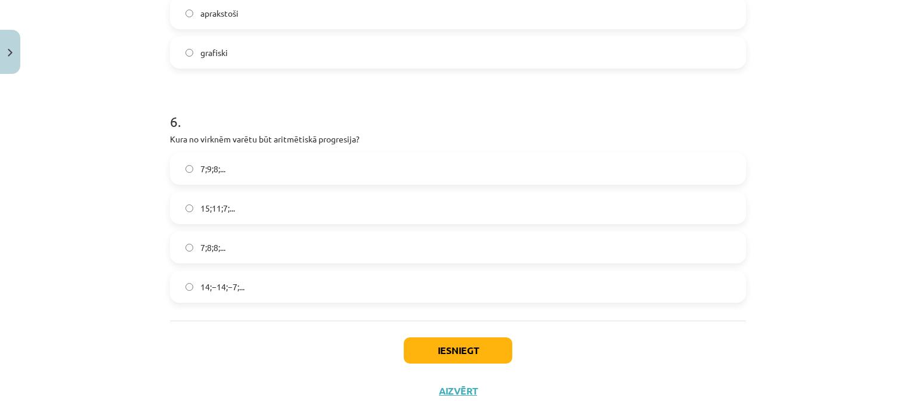
click at [234, 209] on label "15;11;7;..." at bounding box center [458, 208] width 574 height 30
click at [453, 348] on button "Iesniegt" at bounding box center [458, 350] width 109 height 26
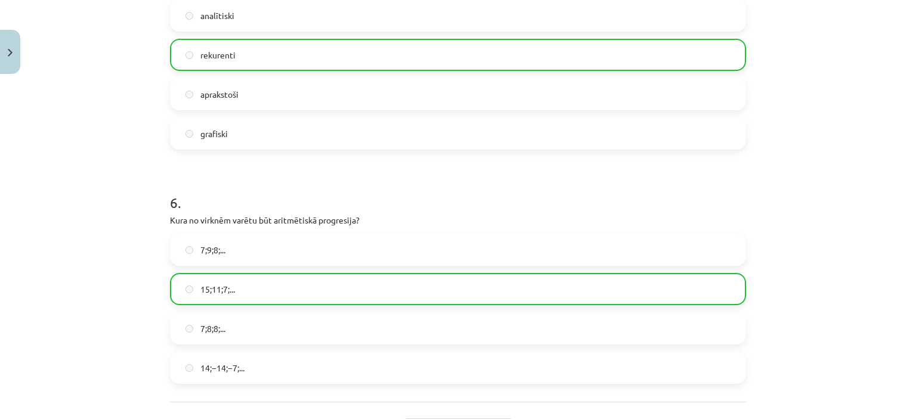
scroll to position [1380, 0]
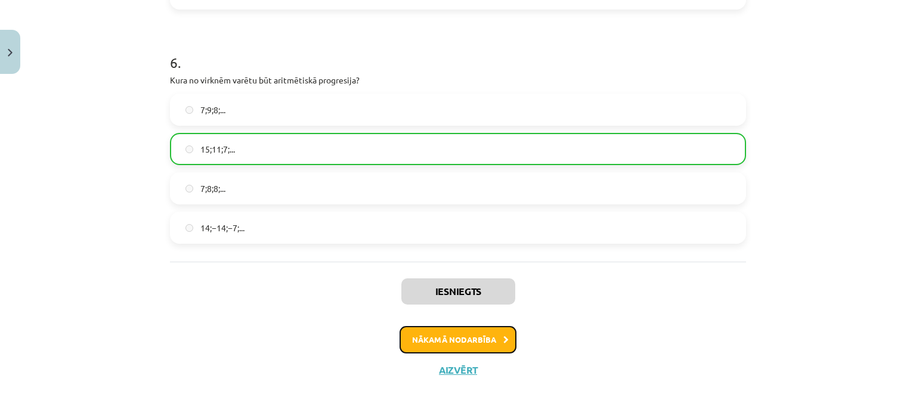
click at [460, 339] on button "Nākamā nodarbība" at bounding box center [457, 339] width 117 height 27
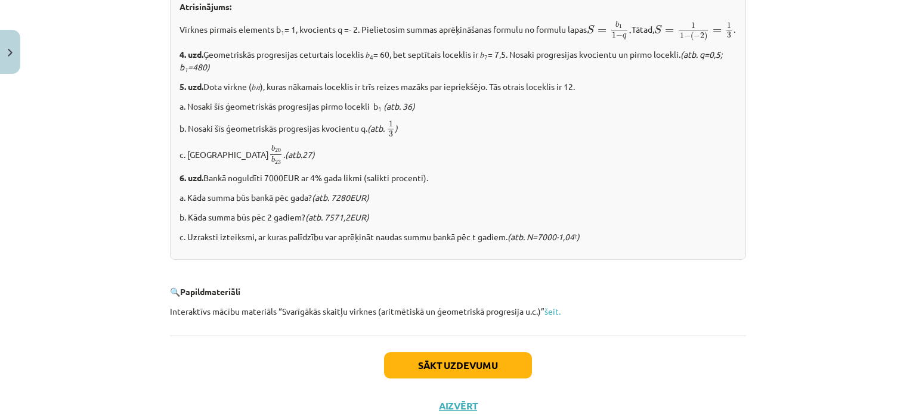
scroll to position [1512, 0]
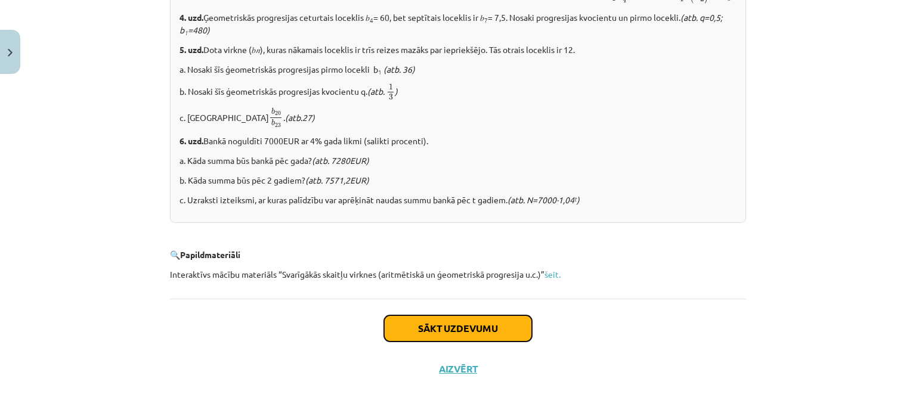
click at [472, 331] on button "Sākt uzdevumu" at bounding box center [458, 328] width 148 height 26
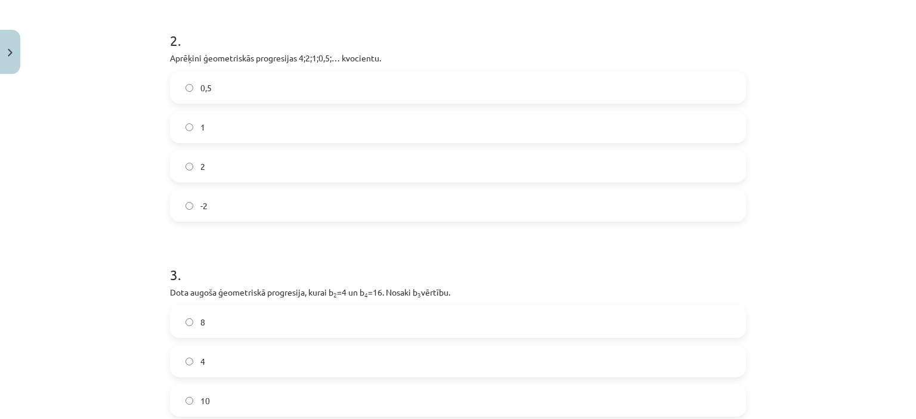
scroll to position [556, 0]
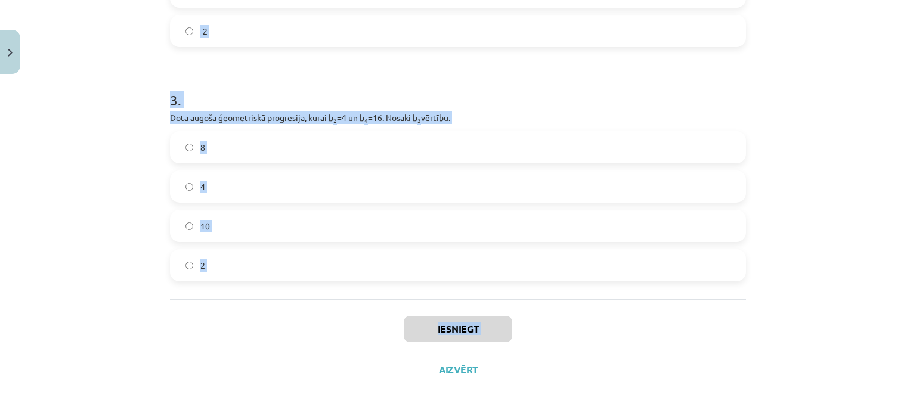
drag, startPoint x: 168, startPoint y: 53, endPoint x: 315, endPoint y: 362, distance: 341.9
copy div "1 . Aprēķini ģeometriskās progresijas nākamo locekli, ja b 1 = 7 un q=5. 12 35 …"
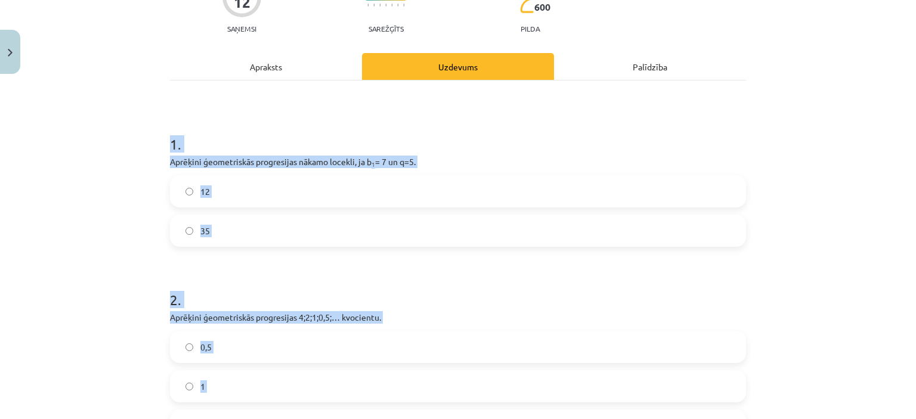
click at [237, 220] on label "35" at bounding box center [458, 231] width 574 height 30
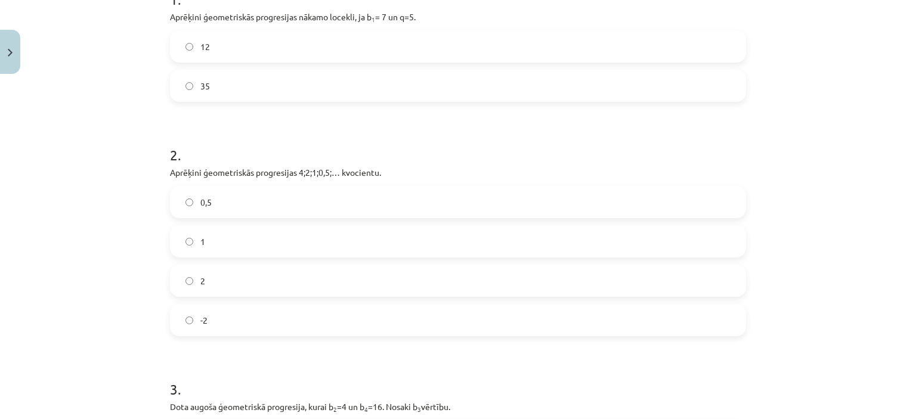
scroll to position [268, 0]
click at [238, 209] on label "0,5" at bounding box center [458, 202] width 574 height 30
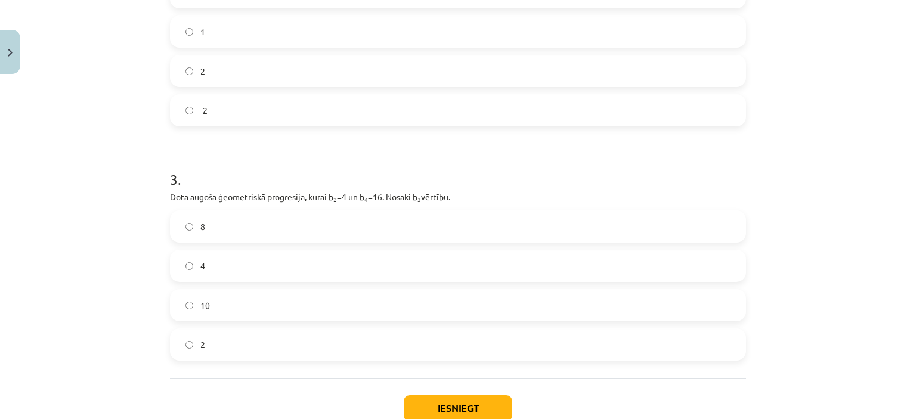
scroll to position [478, 0]
click at [238, 224] on label "8" at bounding box center [458, 226] width 574 height 30
click at [425, 401] on button "Iesniegt" at bounding box center [458, 408] width 109 height 26
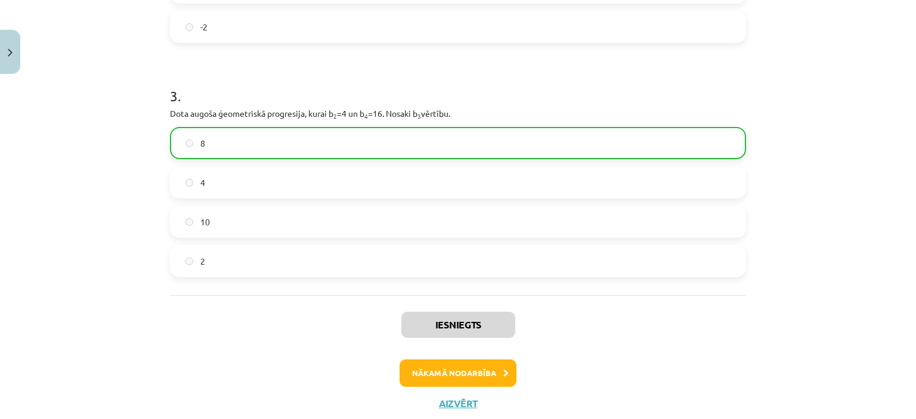
scroll to position [594, 0]
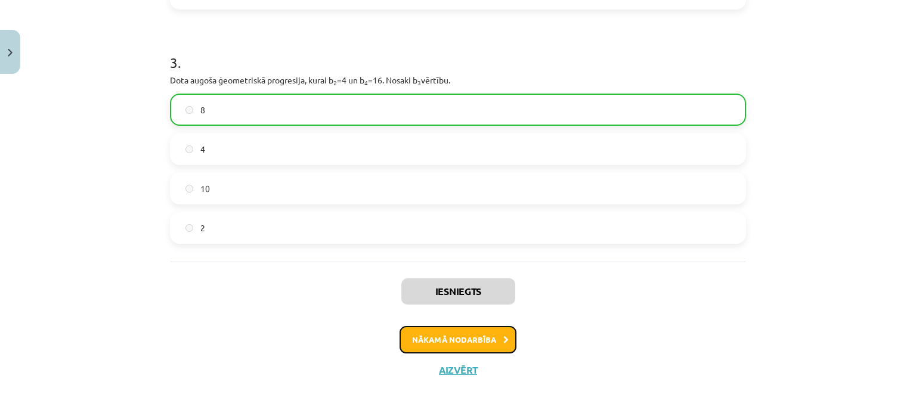
click at [461, 340] on button "Nākamā nodarbība" at bounding box center [457, 339] width 117 height 27
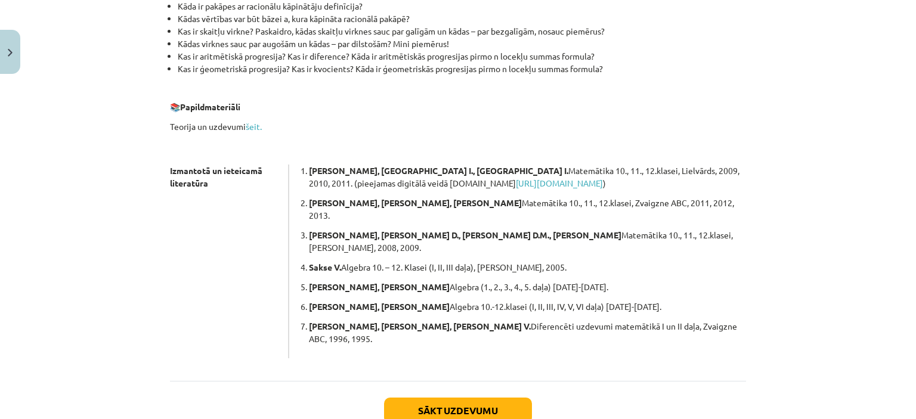
scroll to position [334, 0]
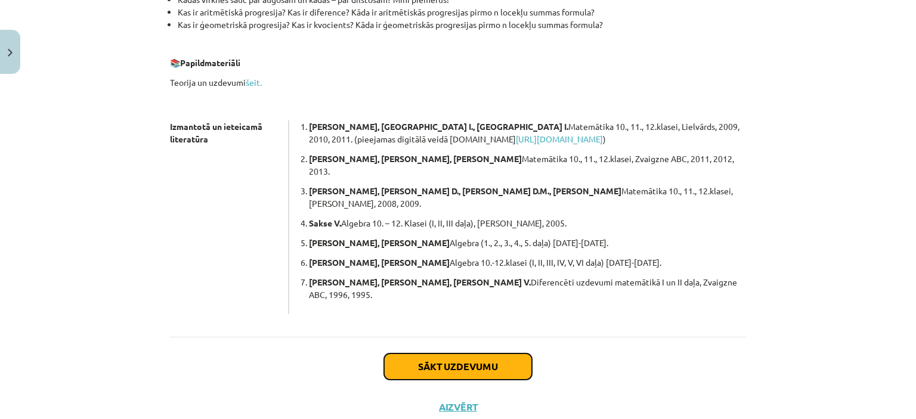
click at [457, 354] on button "Sākt uzdevumu" at bounding box center [458, 367] width 148 height 26
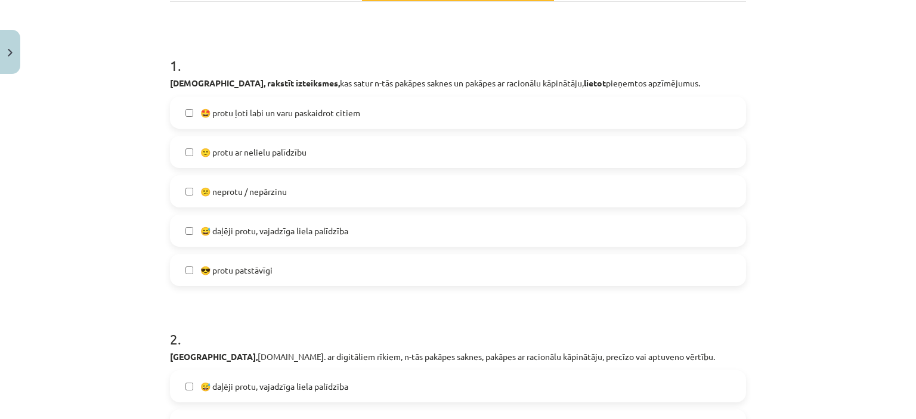
scroll to position [199, 0]
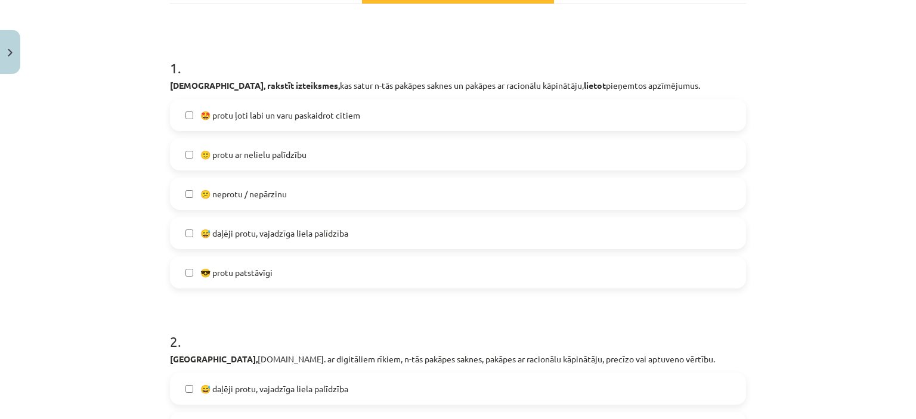
click at [305, 148] on label "🙂 protu ar nelielu palīdzību" at bounding box center [458, 155] width 574 height 30
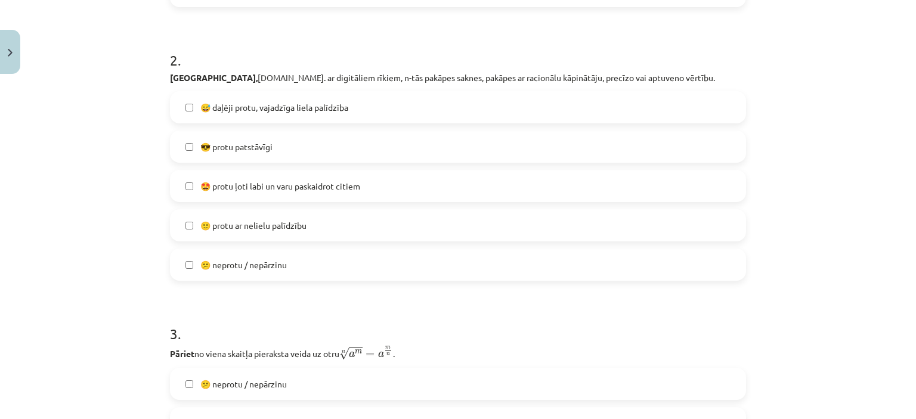
scroll to position [481, 0]
click at [281, 223] on span "🙂 protu ar nelielu palīdzību" at bounding box center [253, 225] width 106 height 13
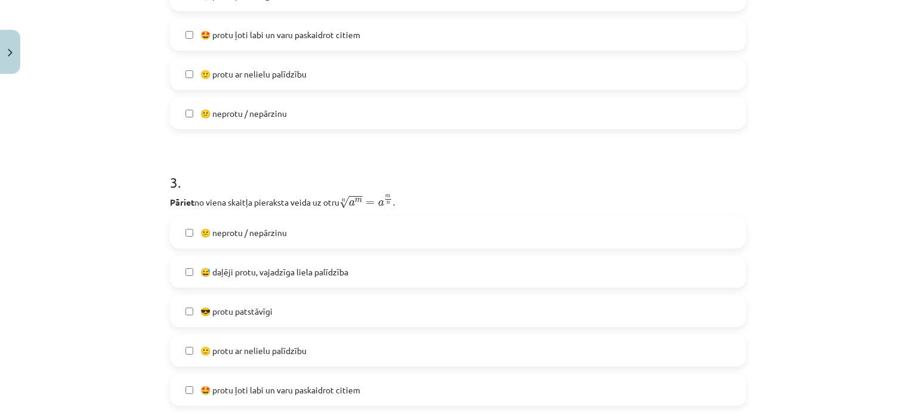
scroll to position [720, 0]
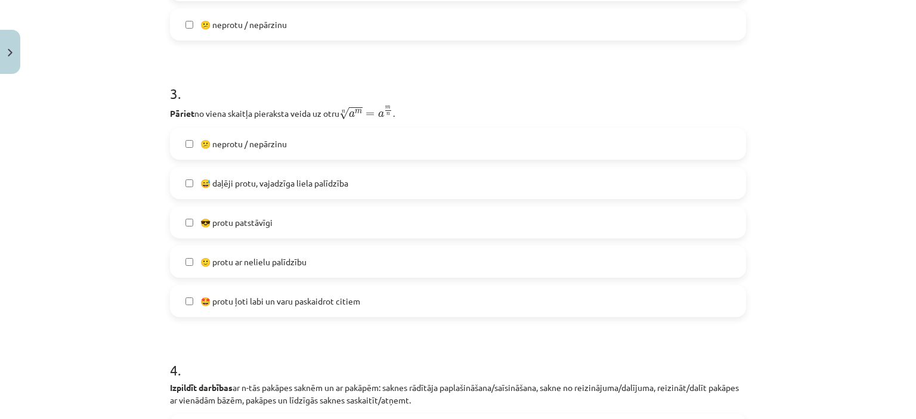
click at [258, 256] on span "🙂 protu ar nelielu palīdzību" at bounding box center [253, 262] width 106 height 13
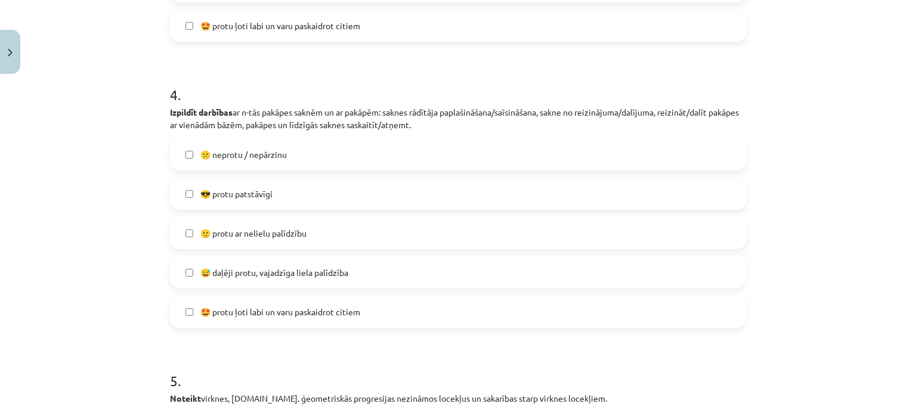
scroll to position [1022, 0]
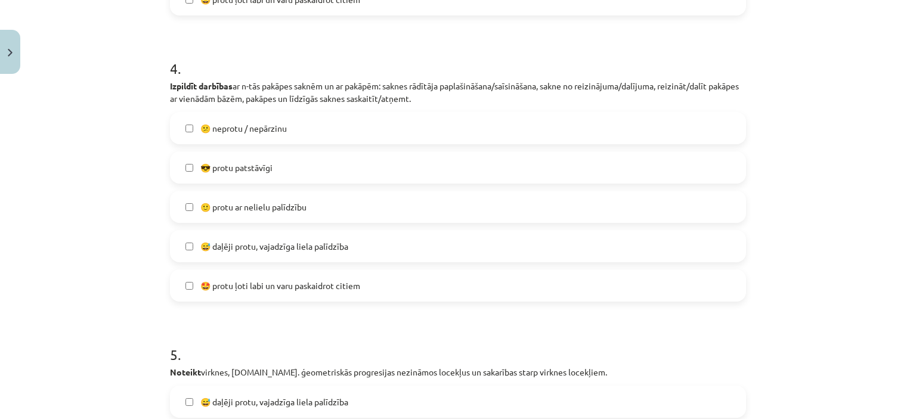
click at [277, 208] on span "🙂 protu ar nelielu palīdzību" at bounding box center [253, 207] width 106 height 13
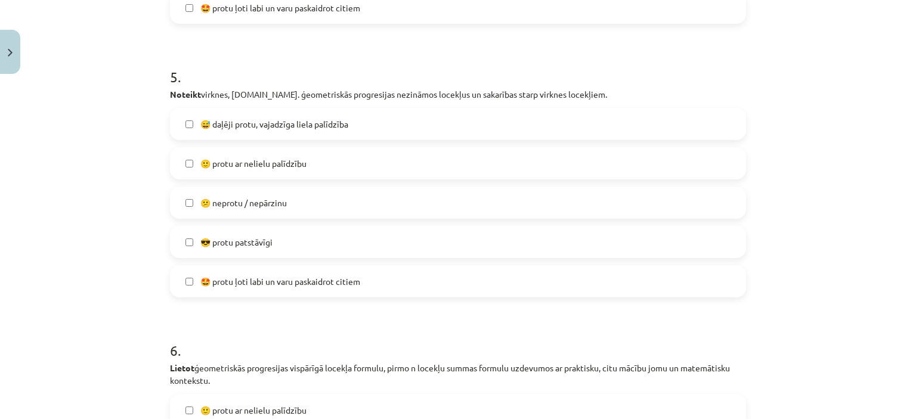
scroll to position [1317, 0]
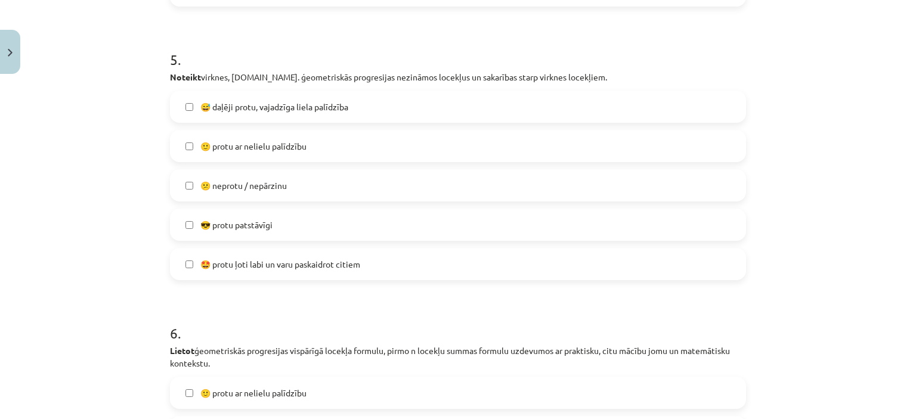
click at [283, 150] on span "🙂 protu ar nelielu palīdzību" at bounding box center [253, 146] width 106 height 13
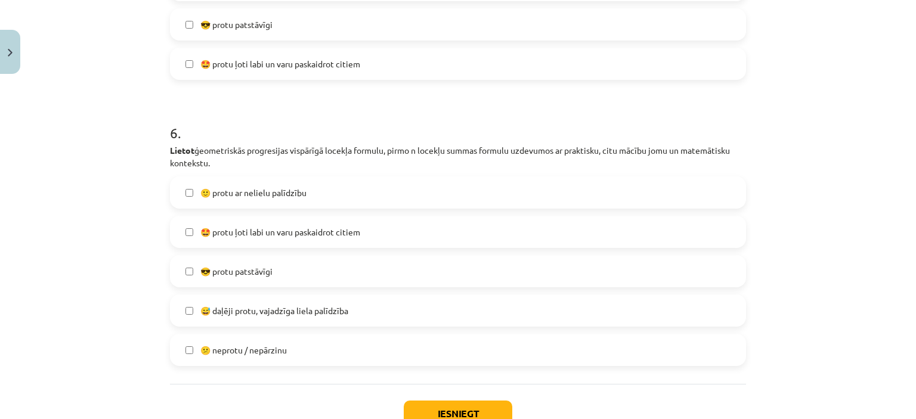
scroll to position [1571, 0]
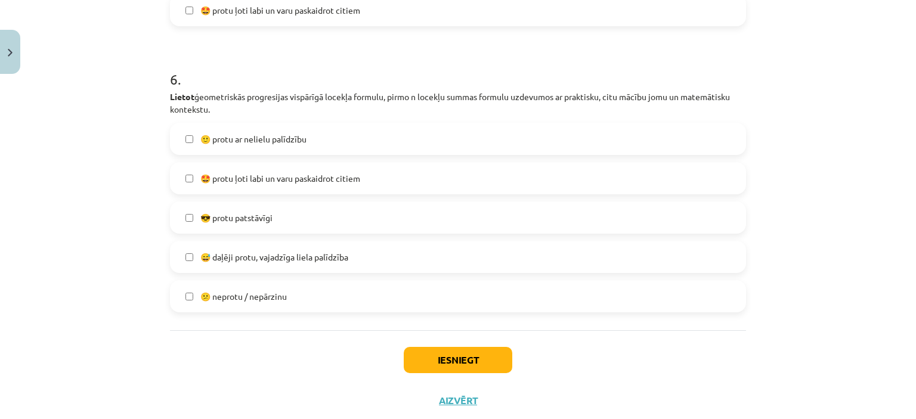
click at [297, 134] on span "🙂 protu ar nelielu palīdzību" at bounding box center [253, 139] width 106 height 13
click at [433, 361] on button "Iesniegt" at bounding box center [458, 360] width 109 height 26
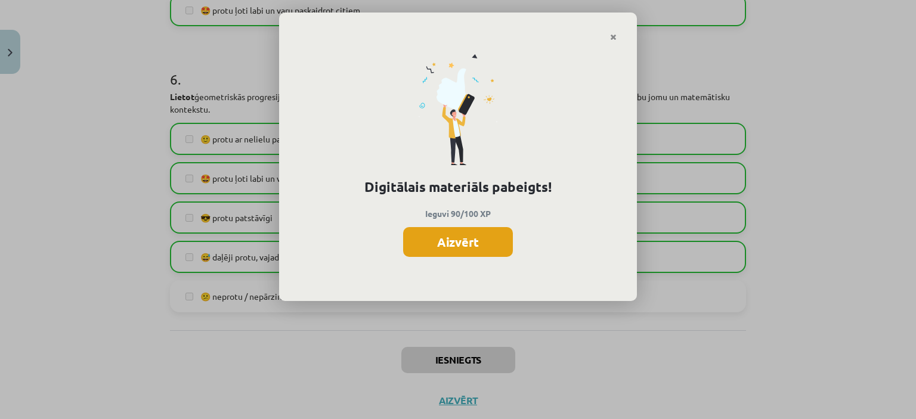
click at [469, 244] on button "Aizvērt" at bounding box center [458, 242] width 110 height 30
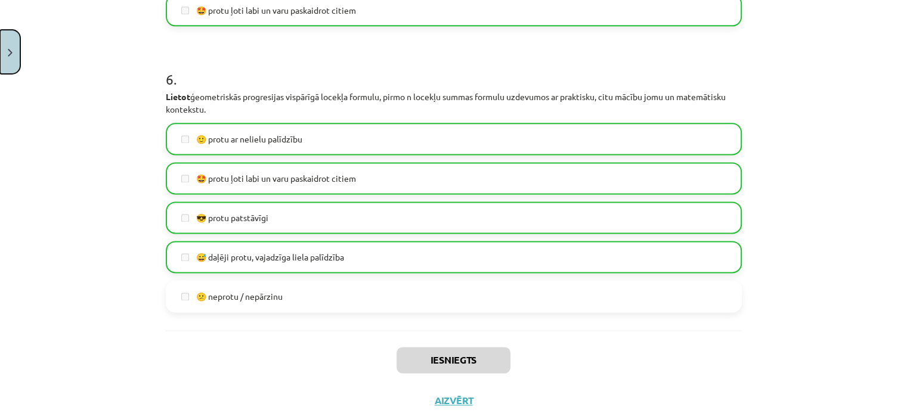
click at [0, 57] on button "Close" at bounding box center [10, 52] width 20 height 44
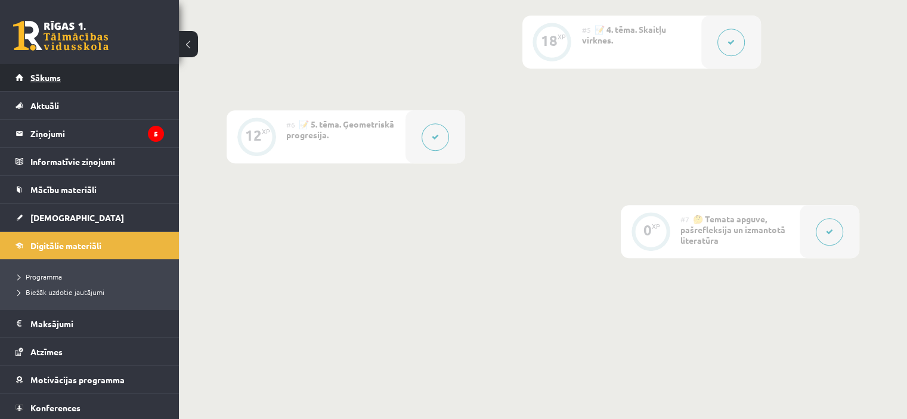
click at [48, 75] on span "Sākums" at bounding box center [45, 77] width 30 height 11
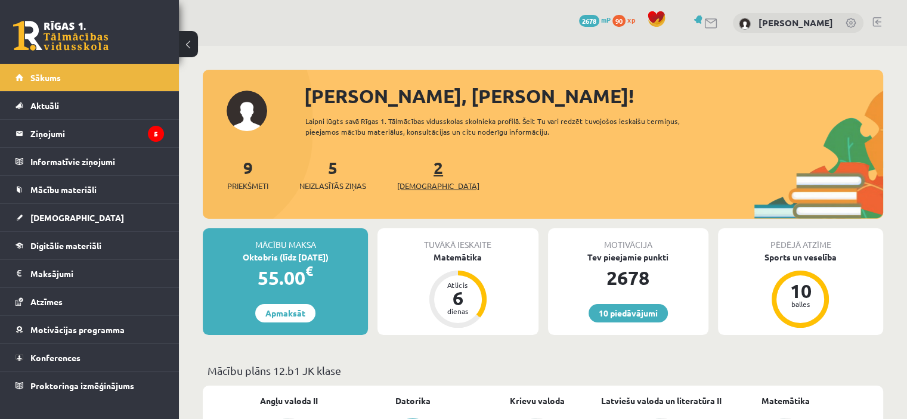
click at [420, 188] on span "[DEMOGRAPHIC_DATA]" at bounding box center [438, 186] width 82 height 12
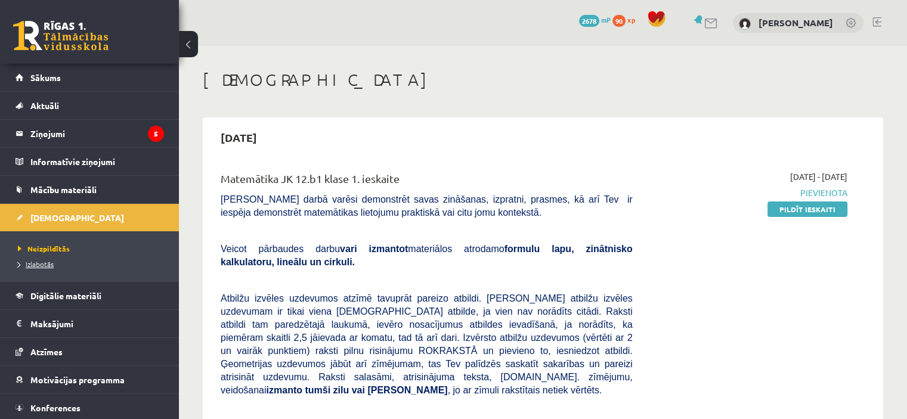
drag, startPoint x: 47, startPoint y: 257, endPoint x: 48, endPoint y: 265, distance: 8.4
click at [48, 265] on li "Izlabotās" at bounding box center [92, 264] width 149 height 16
click at [48, 265] on span "Izlabotās" at bounding box center [39, 264] width 42 height 10
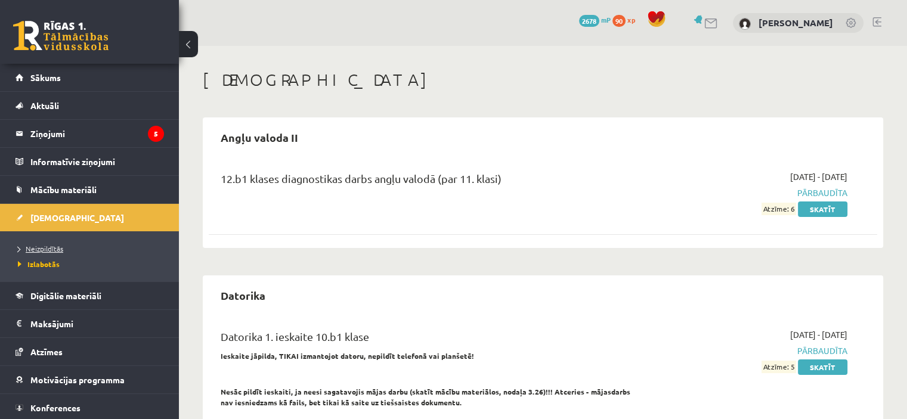
click at [50, 245] on span "Neizpildītās" at bounding box center [40, 249] width 45 height 10
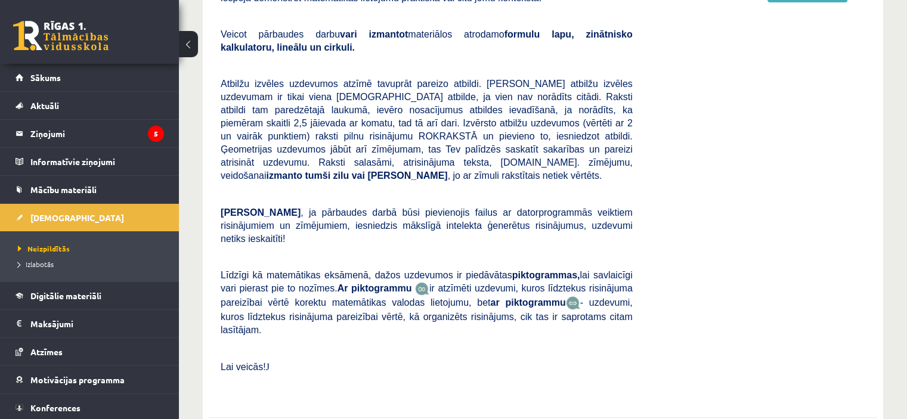
scroll to position [215, 0]
click at [62, 72] on link "Sākums" at bounding box center [90, 77] width 148 height 27
